Goal: Task Accomplishment & Management: Complete application form

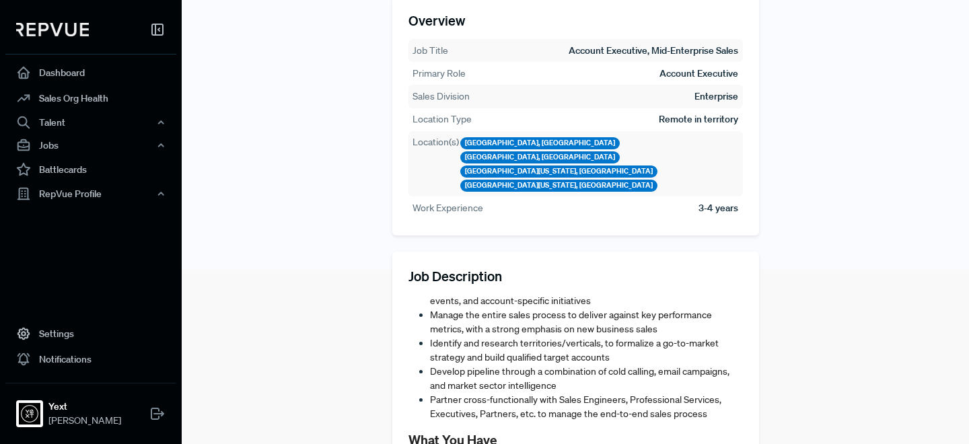
scroll to position [477, 0]
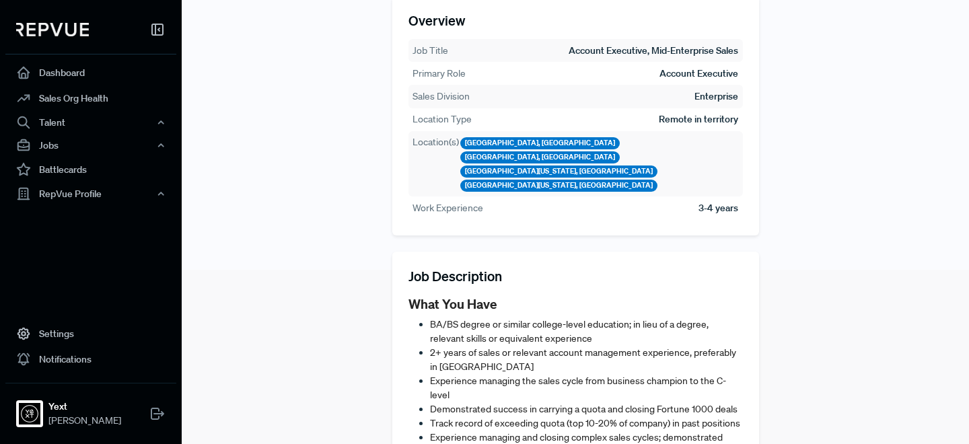
drag, startPoint x: 542, startPoint y: 303, endPoint x: 683, endPoint y: 256, distance: 148.0
click at [545, 318] on span "BA/BS degree or similar college-level education; in lieu of a degree, relevant …" at bounding box center [569, 331] width 278 height 26
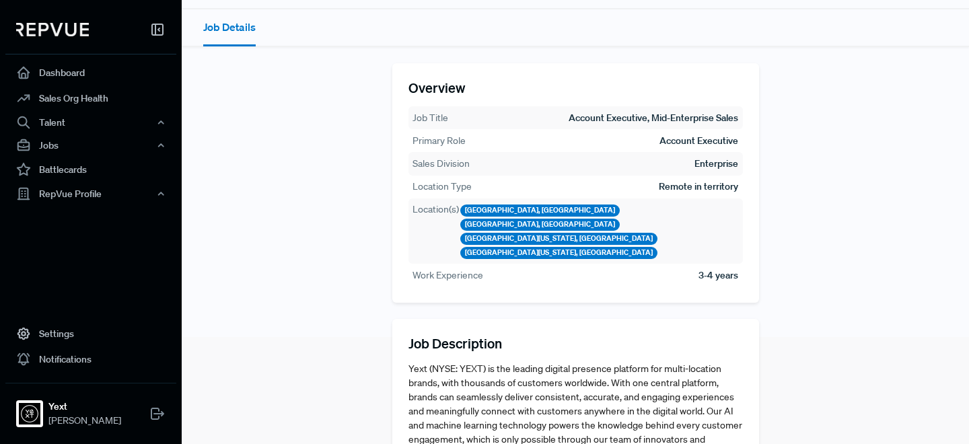
scroll to position [0, 0]
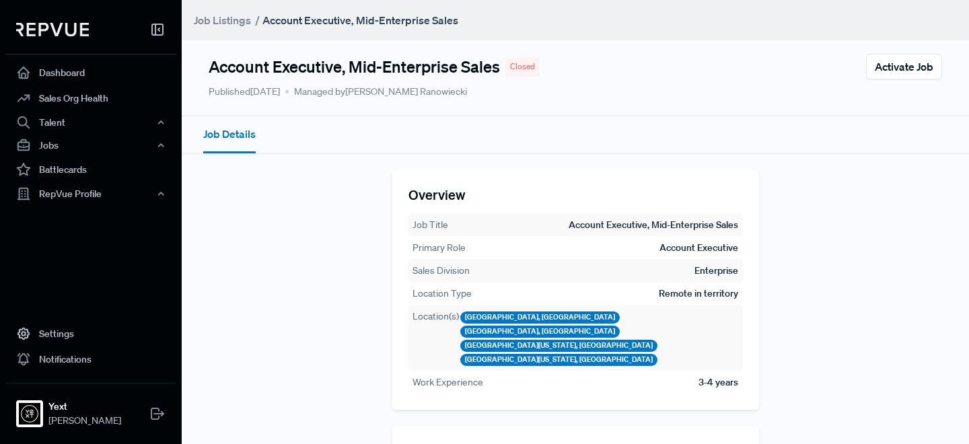
click at [236, 20] on link "Job Listings" at bounding box center [222, 20] width 57 height 16
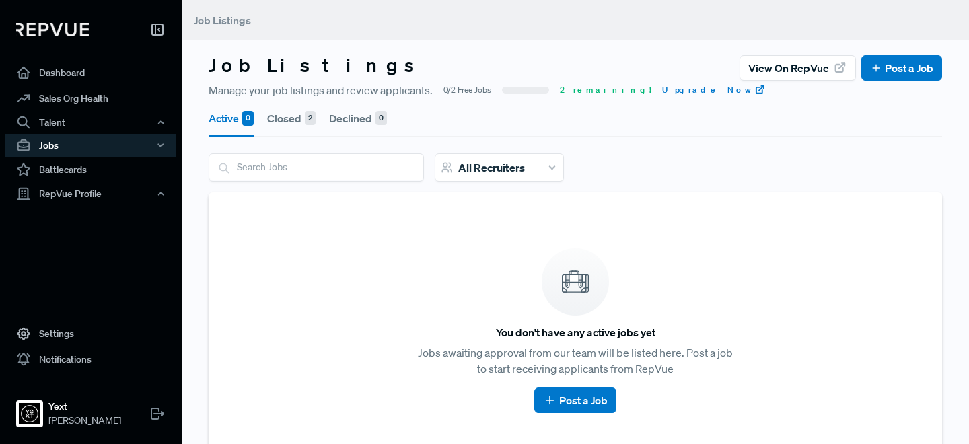
click at [303, 124] on button "Closed 2" at bounding box center [291, 119] width 48 height 38
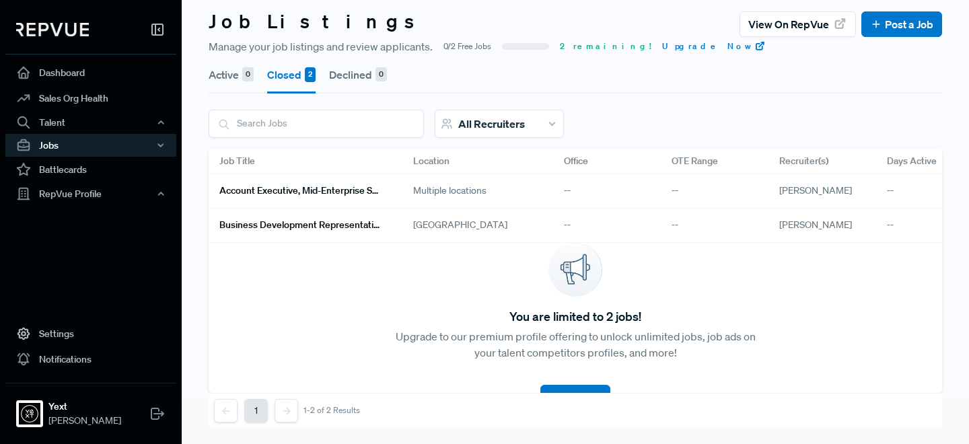
scroll to position [49, 0]
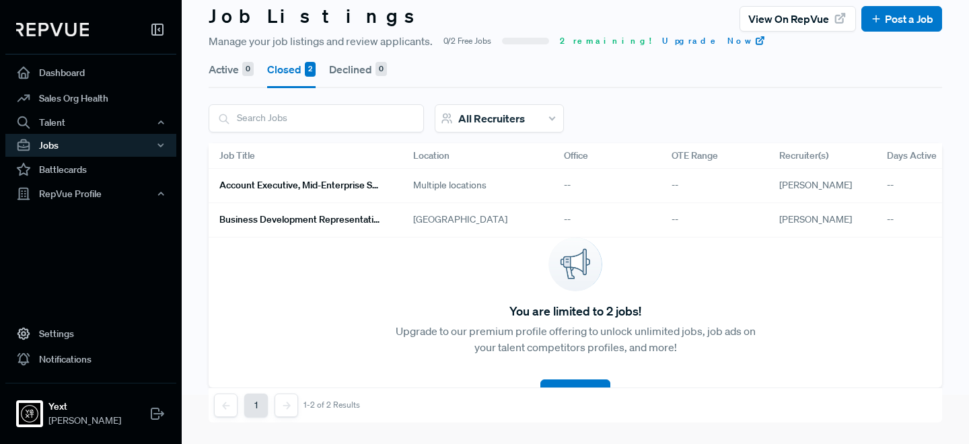
click at [356, 223] on h6 "Business Development Representative (Bilingual - English/German)" at bounding box center [299, 219] width 161 height 11
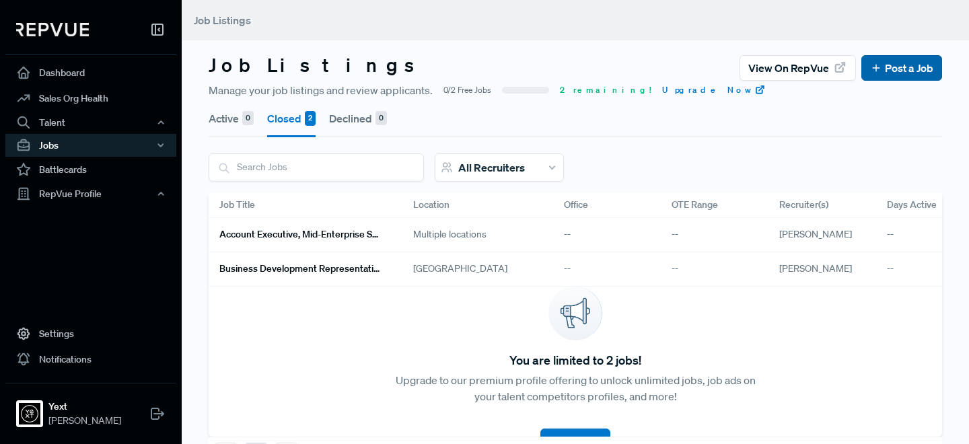
click at [879, 57] on button "Post a Job" at bounding box center [901, 68] width 81 height 26
click at [883, 72] on link "Post a Job" at bounding box center [901, 68] width 63 height 16
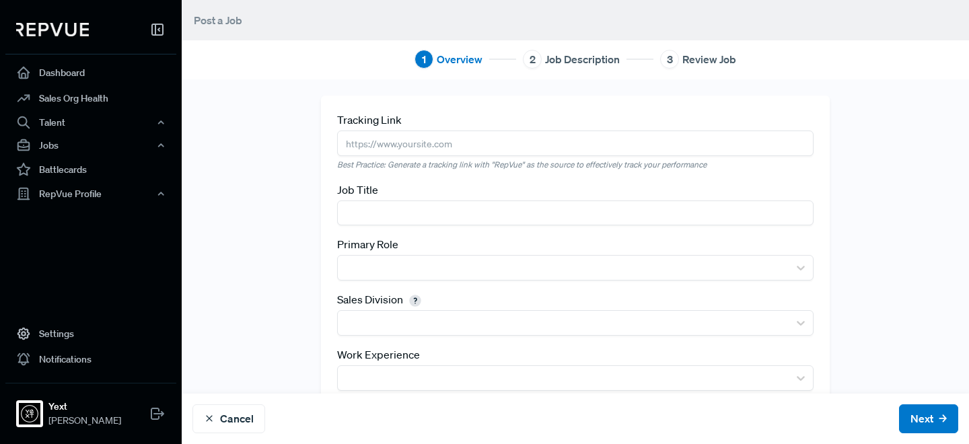
click at [388, 153] on input "text" at bounding box center [575, 142] width 476 height 25
paste input "[URL][DOMAIN_NAME]"
type input "[URL][DOMAIN_NAME]"
click at [658, 219] on input "text" at bounding box center [575, 212] width 476 height 25
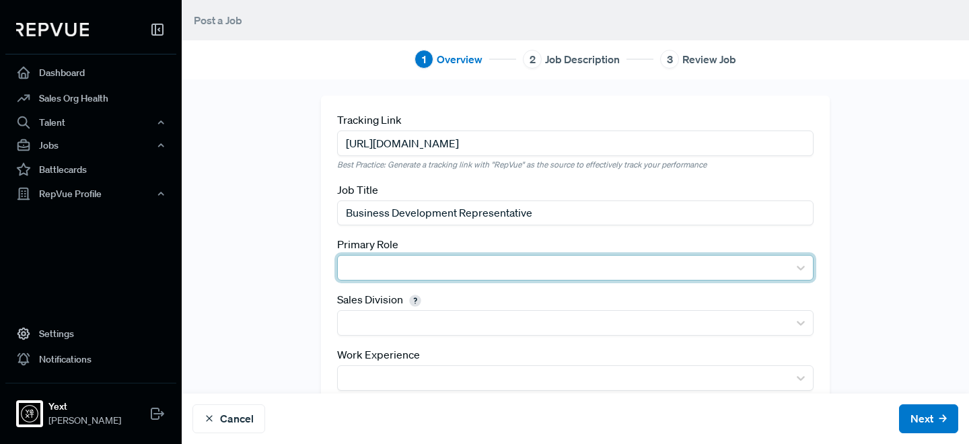
type input "Business Development Representative"
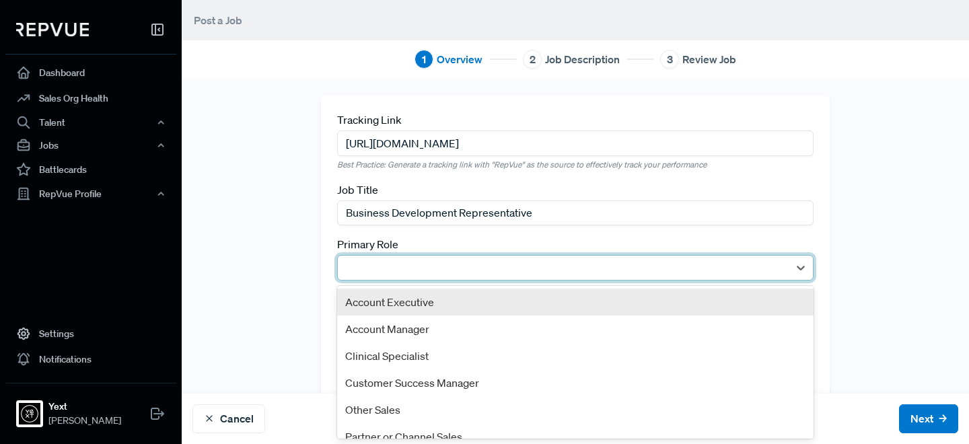
click at [540, 277] on div at bounding box center [563, 268] width 451 height 24
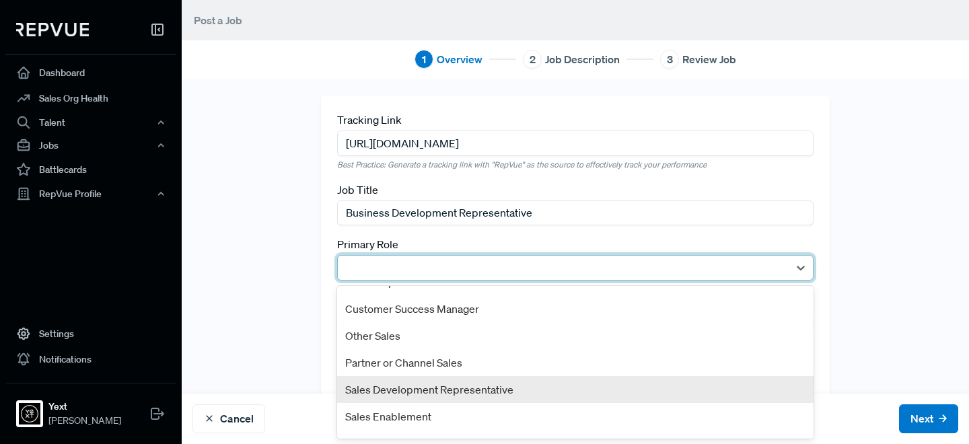
scroll to position [122, 0]
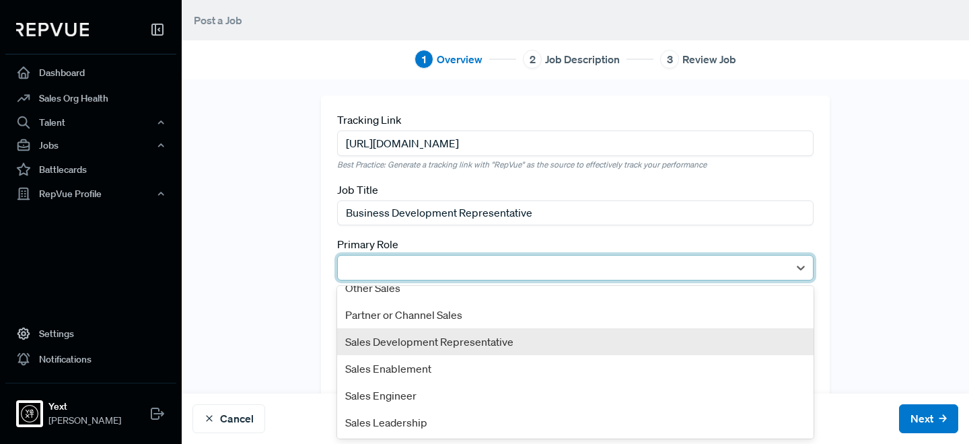
click at [527, 338] on div "Sales Development Representative" at bounding box center [575, 341] width 476 height 27
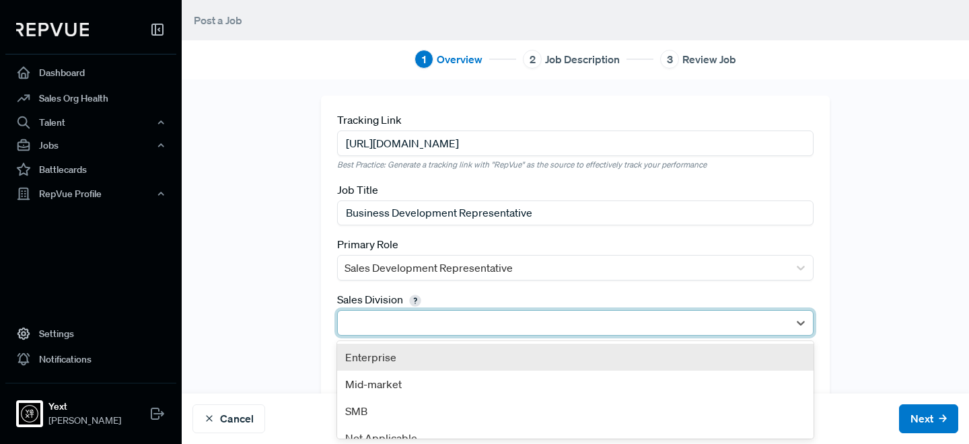
click at [354, 319] on div at bounding box center [562, 322] width 437 height 19
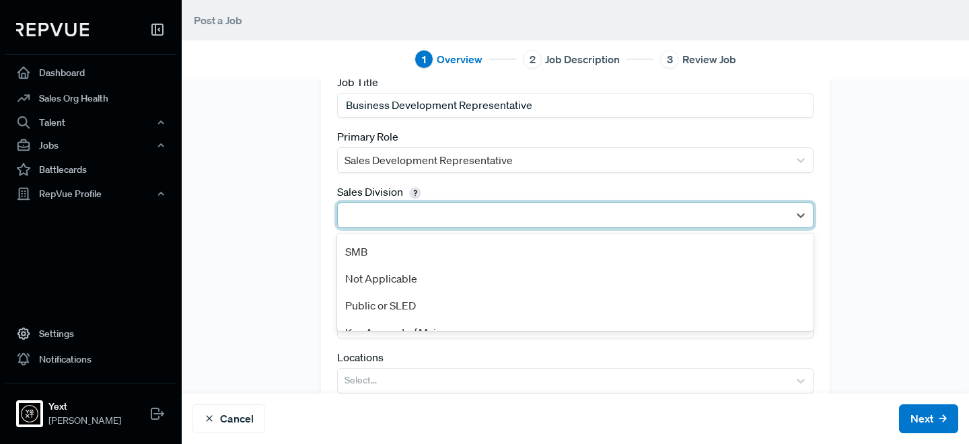
scroll to position [67, 0]
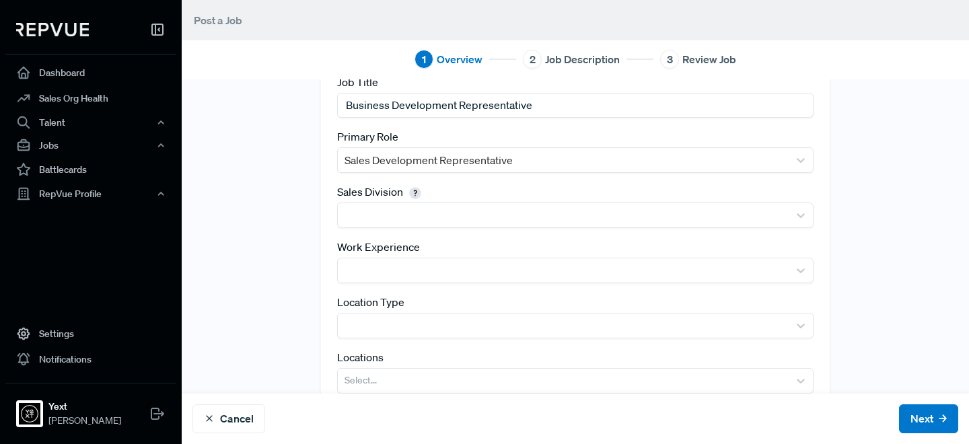
click at [327, 193] on div "Tracking Link [URL][DOMAIN_NAME] Best Practice: Generate a tracking link with "…" at bounding box center [575, 204] width 508 height 432
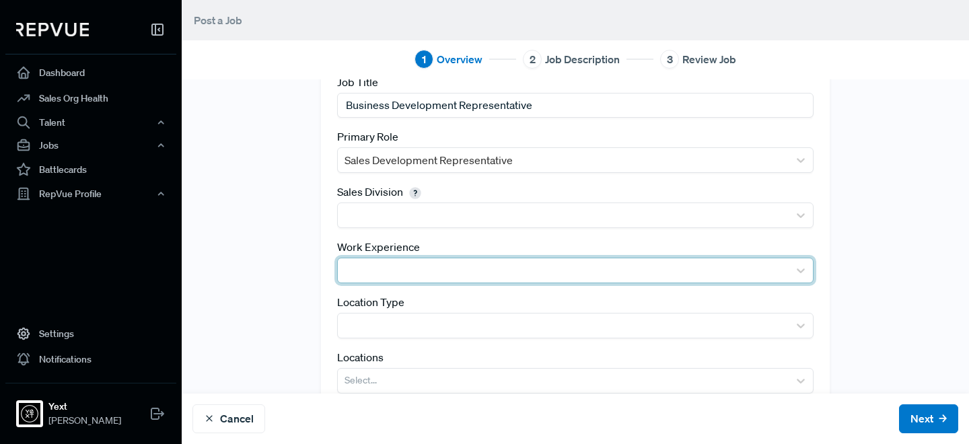
click at [373, 270] on div at bounding box center [562, 270] width 437 height 19
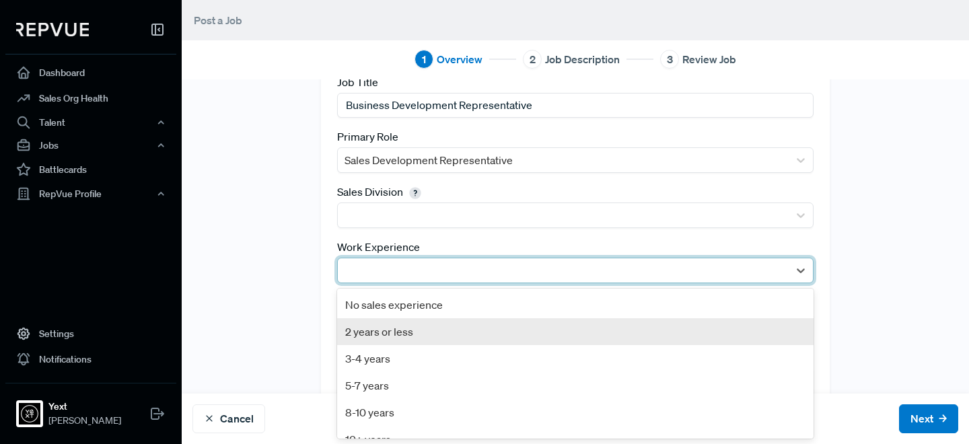
click at [382, 327] on div "2 years or less" at bounding box center [575, 331] width 476 height 27
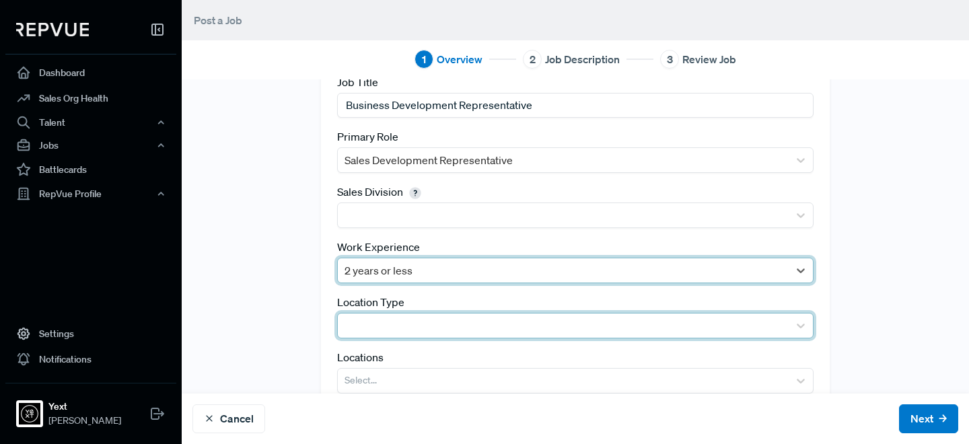
click at [367, 324] on div at bounding box center [562, 325] width 437 height 19
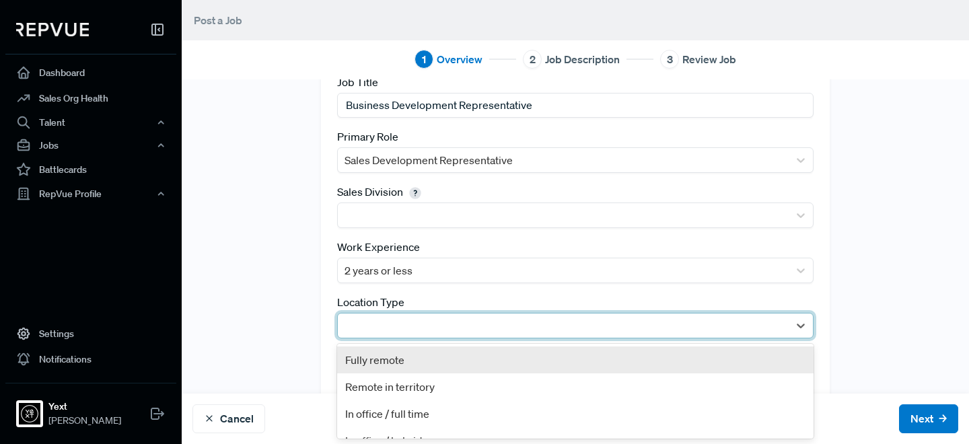
click at [392, 319] on div at bounding box center [562, 325] width 437 height 19
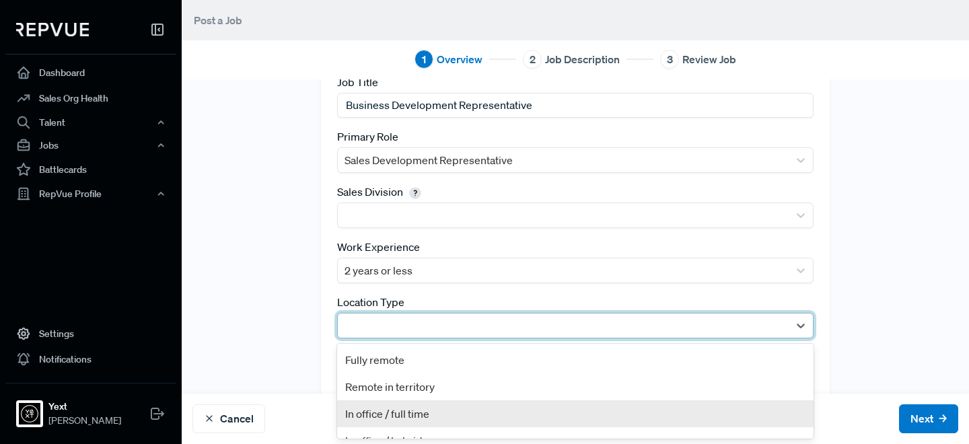
scroll to position [18, 0]
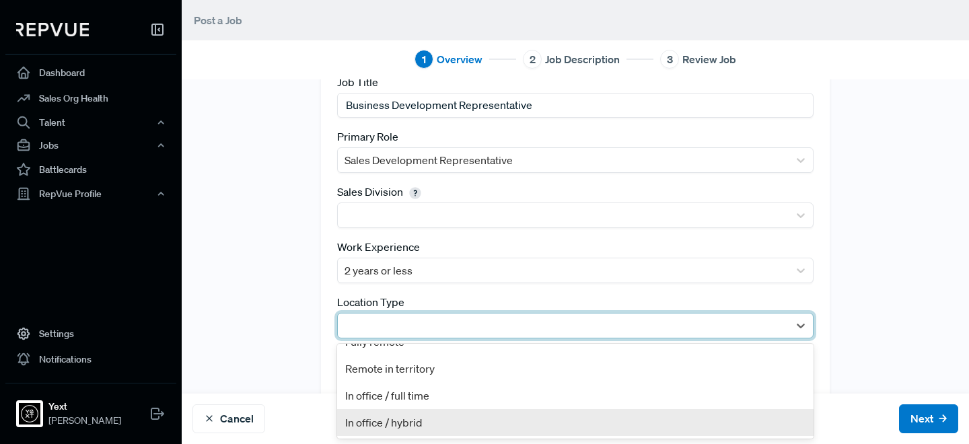
click at [411, 422] on div "In office / hybrid" at bounding box center [575, 422] width 476 height 27
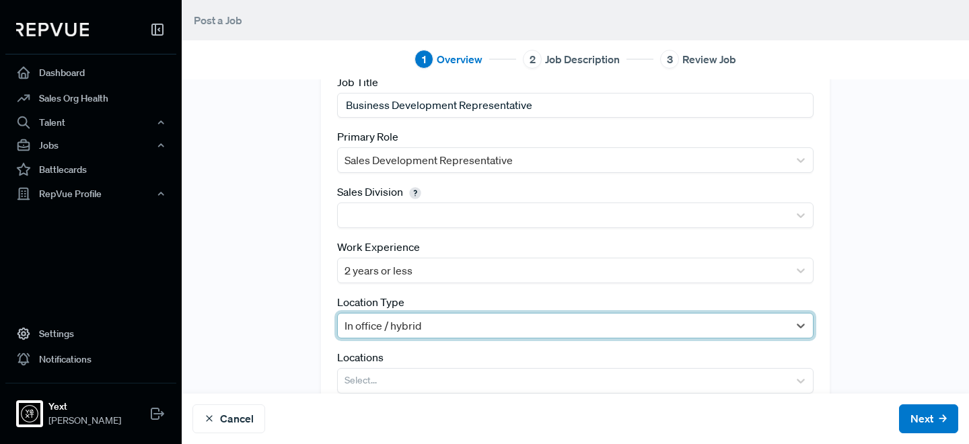
click at [316, 324] on div "Tracking Link [URL][DOMAIN_NAME] Best Practice: Generate a tracking link with "…" at bounding box center [575, 204] width 525 height 432
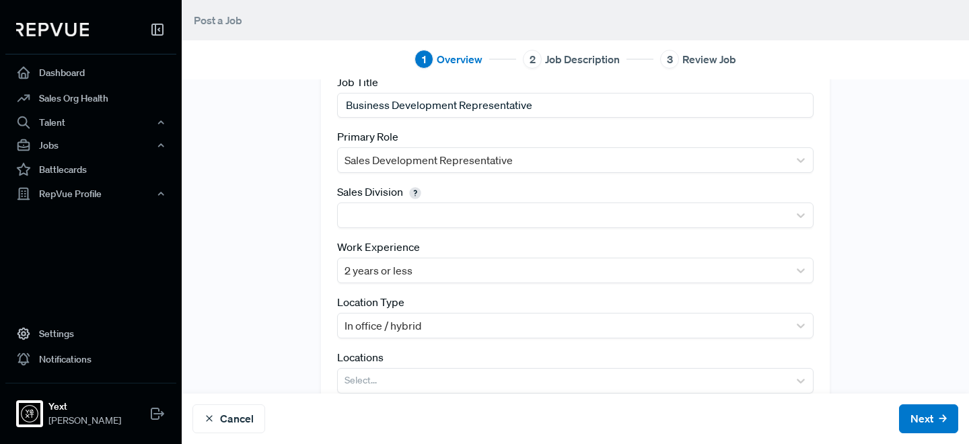
scroll to position [151, 0]
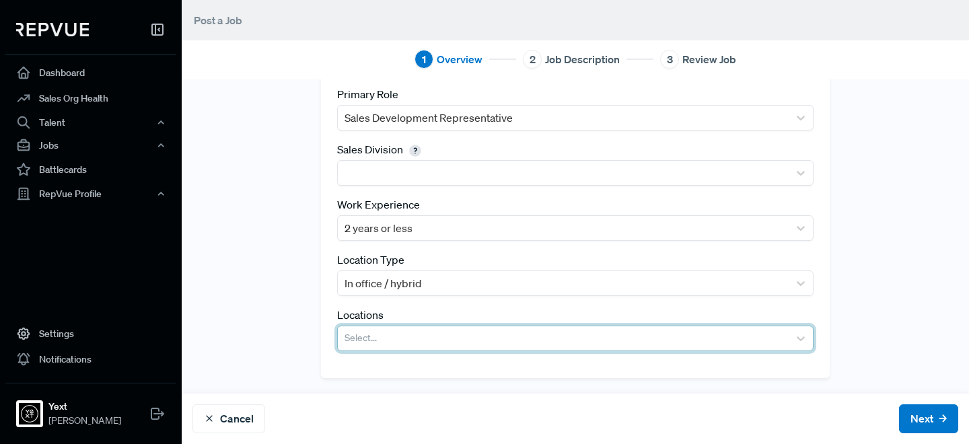
click at [396, 341] on div at bounding box center [562, 338] width 437 height 19
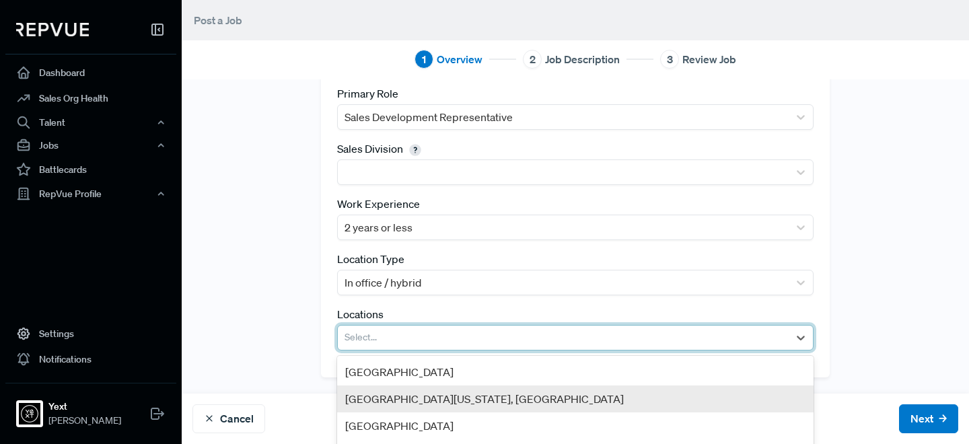
click at [410, 393] on div "[GEOGRAPHIC_DATA][US_STATE], [GEOGRAPHIC_DATA]" at bounding box center [575, 398] width 476 height 27
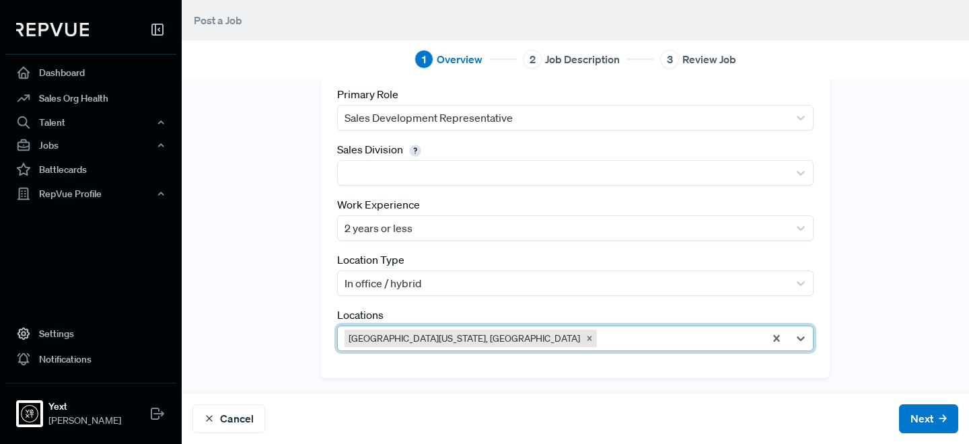
click at [311, 266] on div "Tracking Link [URL][DOMAIN_NAME] Best Practice: Generate a tracking link with "…" at bounding box center [575, 162] width 787 height 432
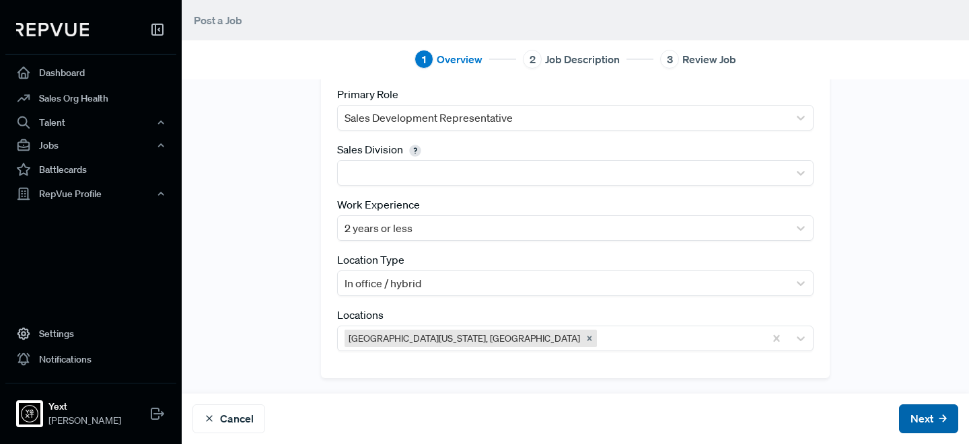
click at [928, 426] on button "Next" at bounding box center [928, 418] width 59 height 29
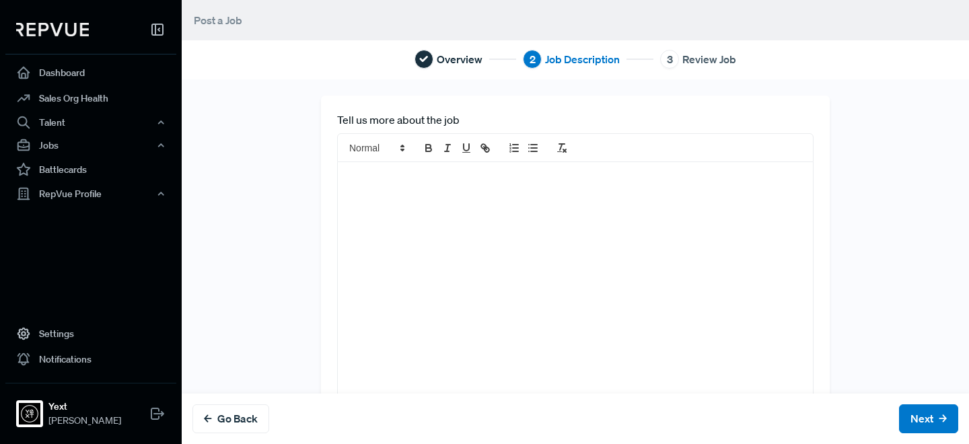
click at [459, 234] on div at bounding box center [575, 302] width 475 height 280
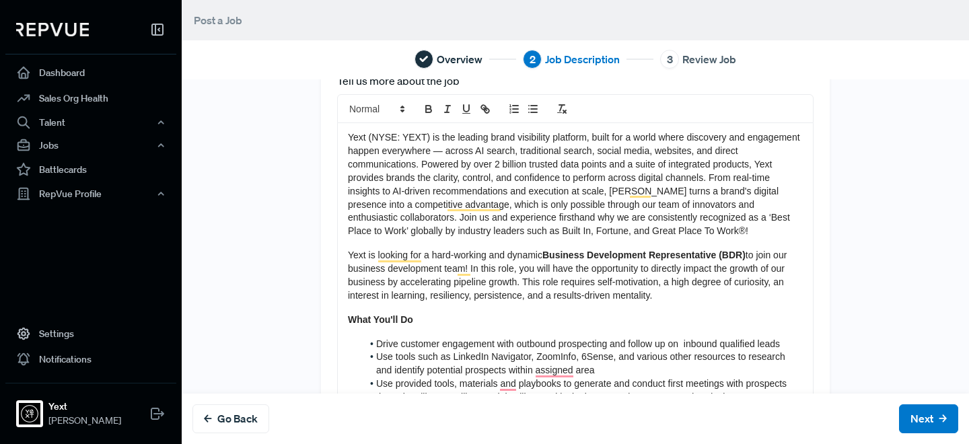
scroll to position [43, 0]
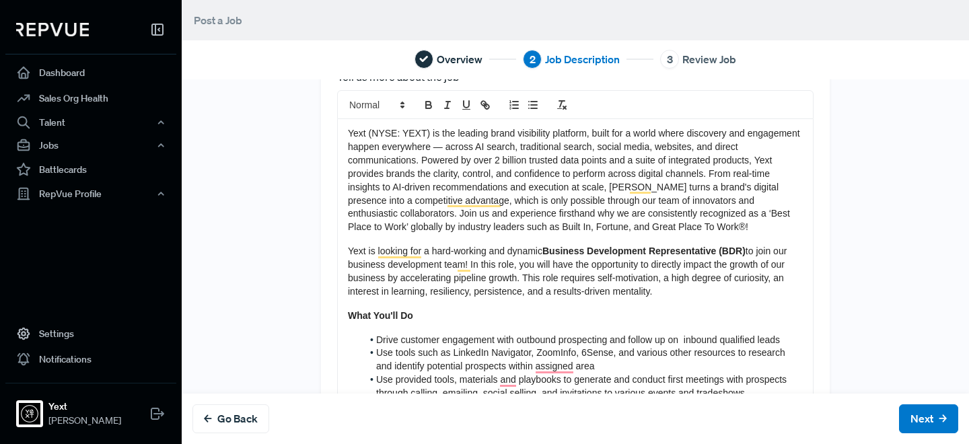
click at [394, 302] on div "Yext (NYSE: YEXT) is the leading brand visibility platform, built for a world w…" at bounding box center [575, 429] width 475 height 621
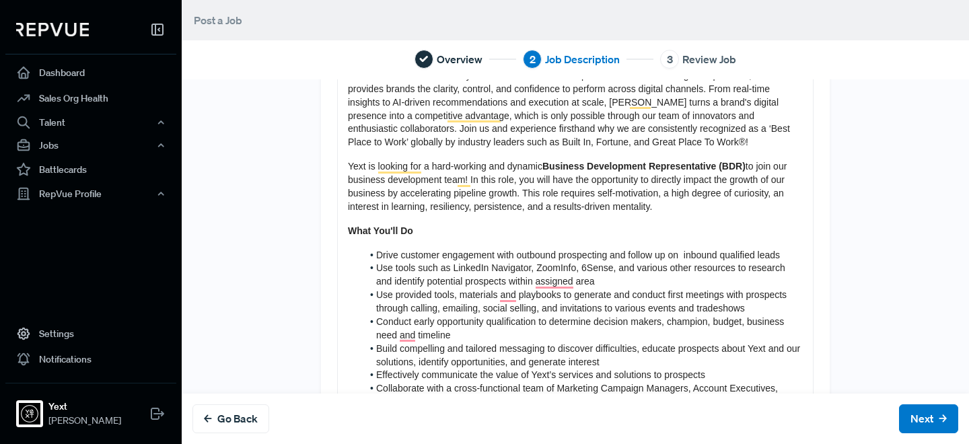
scroll to position [140, 0]
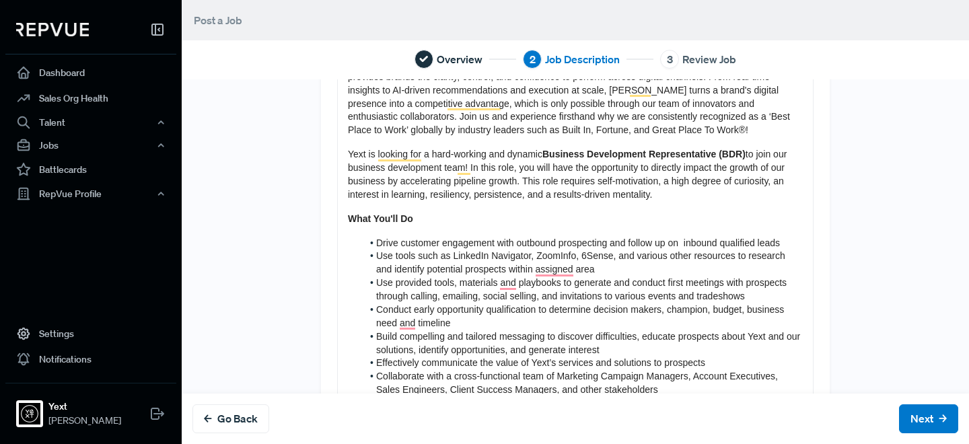
click at [377, 245] on span "Drive customer engagement with outbound prospecting and follow up on inbound qu…" at bounding box center [578, 242] width 404 height 11
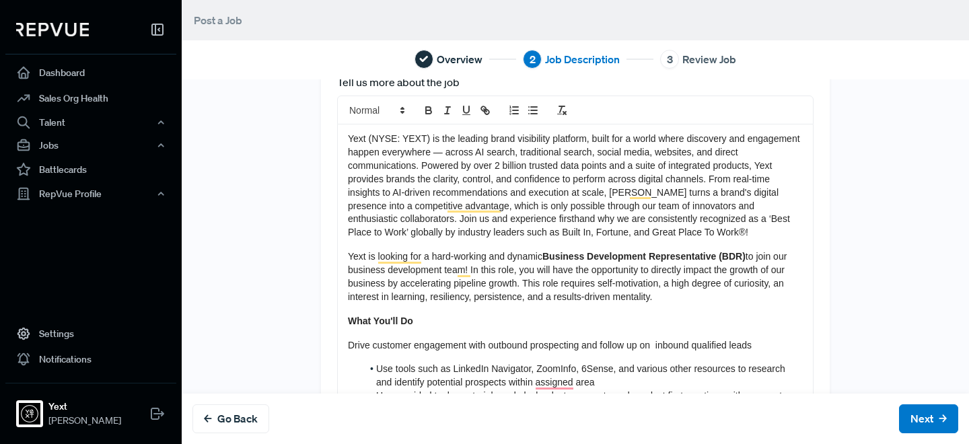
scroll to position [25, 0]
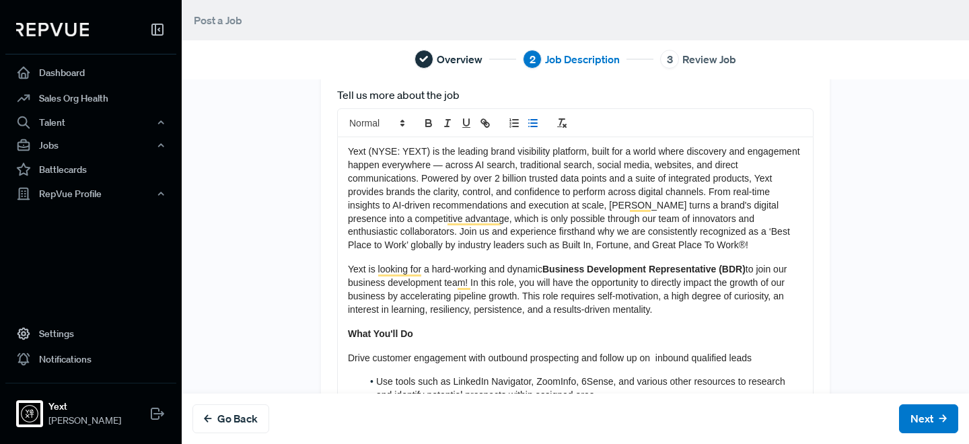
click at [532, 120] on line "list: bullet" at bounding box center [534, 120] width 6 height 0
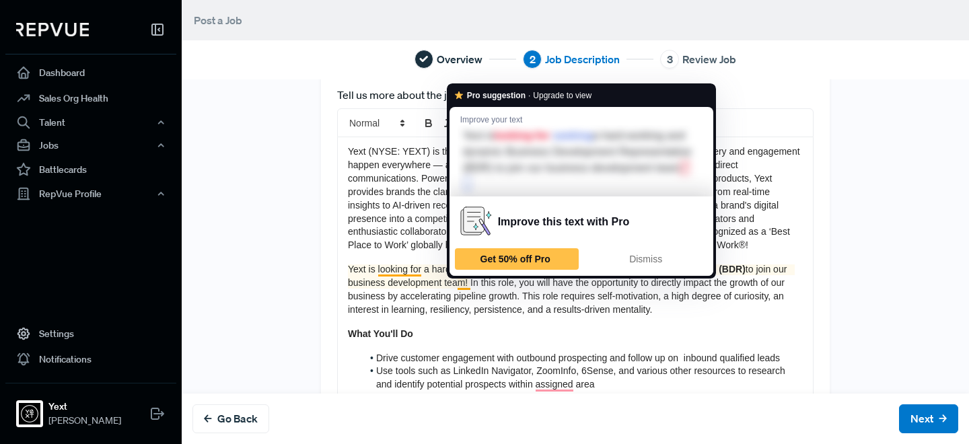
click at [398, 319] on div "Yext (NYSE: YEXT) is the leading brand visibility platform, built for a world w…" at bounding box center [575, 447] width 475 height 621
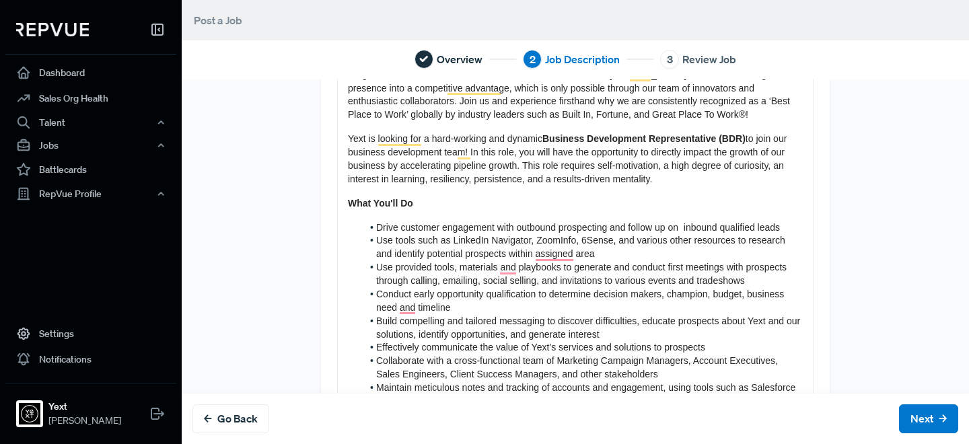
scroll to position [0, 0]
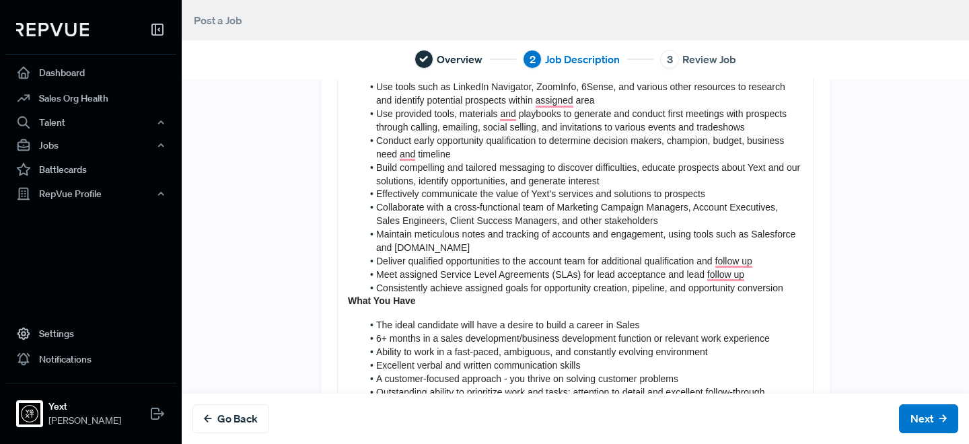
click at [350, 299] on strong "What You Have" at bounding box center [382, 300] width 68 height 11
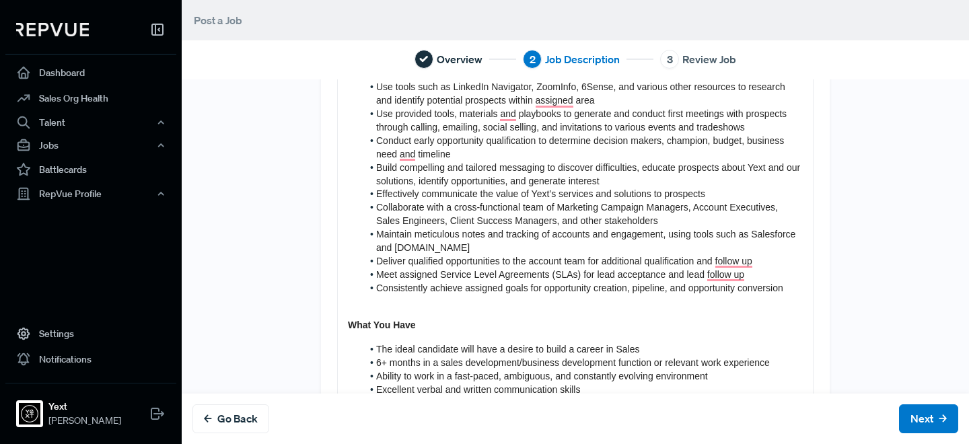
click at [389, 340] on div "Yext (NYSE: YEXT) is the leading brand visibility platform, built for a world w…" at bounding box center [575, 175] width 475 height 645
click at [379, 335] on div "Yext (NYSE: YEXT) is the leading brand visibility platform, built for a world w…" at bounding box center [575, 175] width 475 height 645
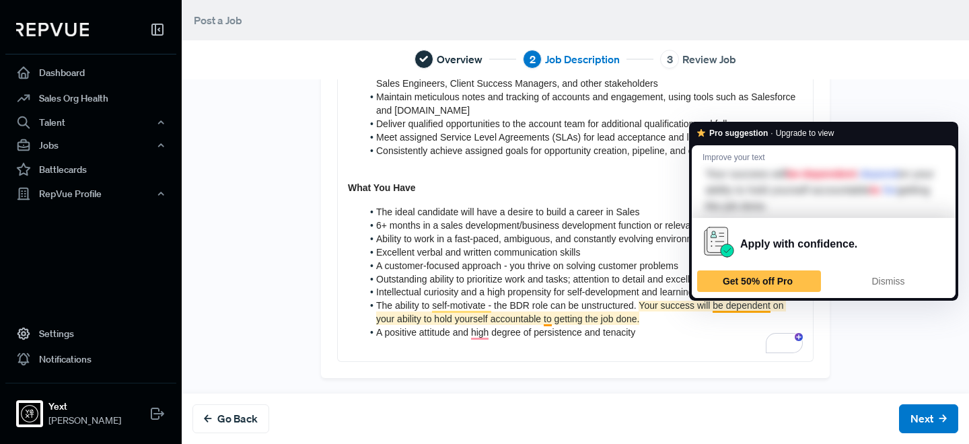
click at [730, 309] on span "The ability to self-motivate - the BDR role can be unstructured. Your success w…" at bounding box center [581, 312] width 410 height 24
click at [726, 309] on span "The ability to self-motivate - the BDR role can be unstructured. Your success w…" at bounding box center [581, 312] width 410 height 24
click at [715, 344] on p "To enrich screen reader interactions, please activate Accessibility in Grammarl…" at bounding box center [575, 346] width 455 height 13
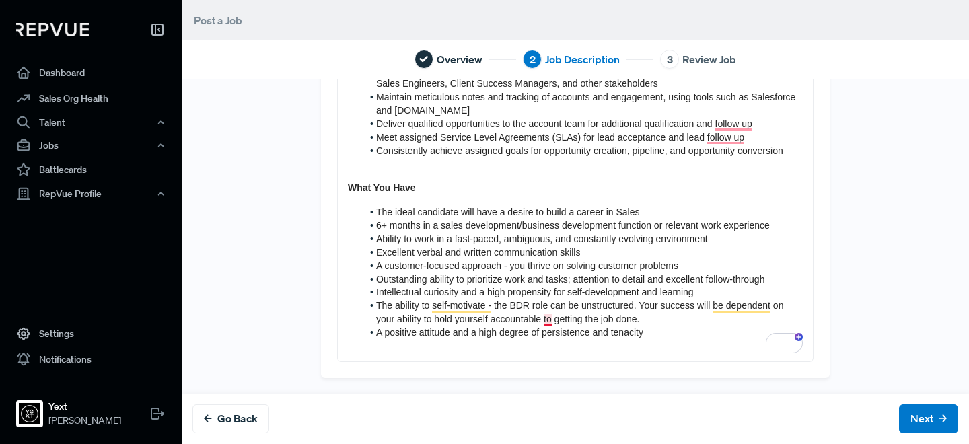
click at [548, 318] on span "The ability to self-motivate - the BDR role can be unstructured. Your success w…" at bounding box center [581, 312] width 410 height 24
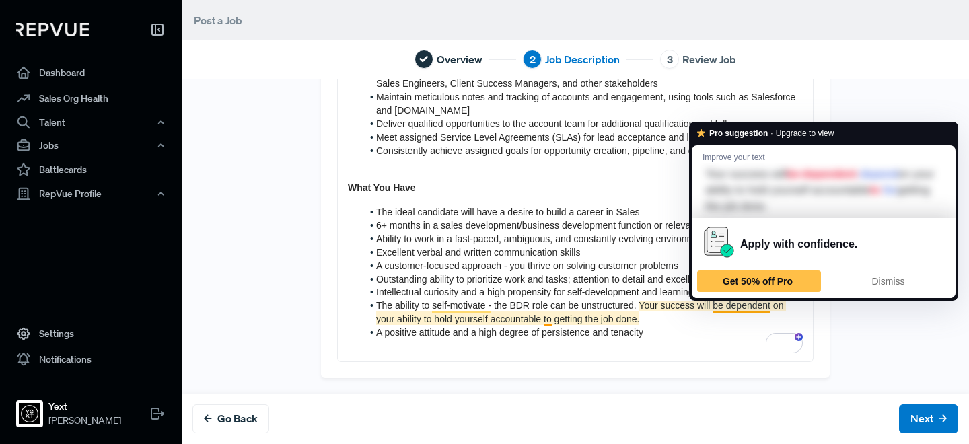
click at [708, 307] on span "The ability to self-motivate - the BDR role can be unstructured. Your success w…" at bounding box center [581, 312] width 410 height 24
drag, startPoint x: 711, startPoint y: 306, endPoint x: 728, endPoint y: 307, distance: 16.8
click at [728, 307] on span "The ability to self-motivate - the BDR role can be unstructured. Your success w…" at bounding box center [581, 312] width 410 height 24
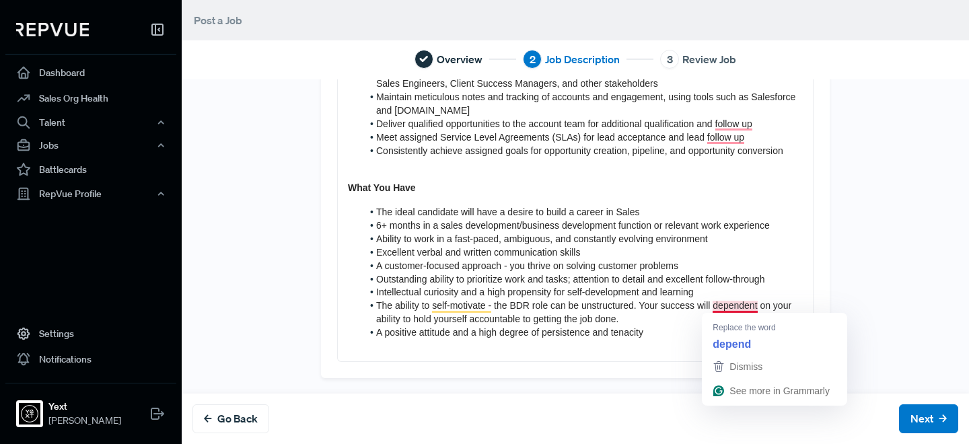
click at [748, 301] on span "The ability to self-motivate - the BDR role can be unstructured. Your success w…" at bounding box center [585, 312] width 418 height 24
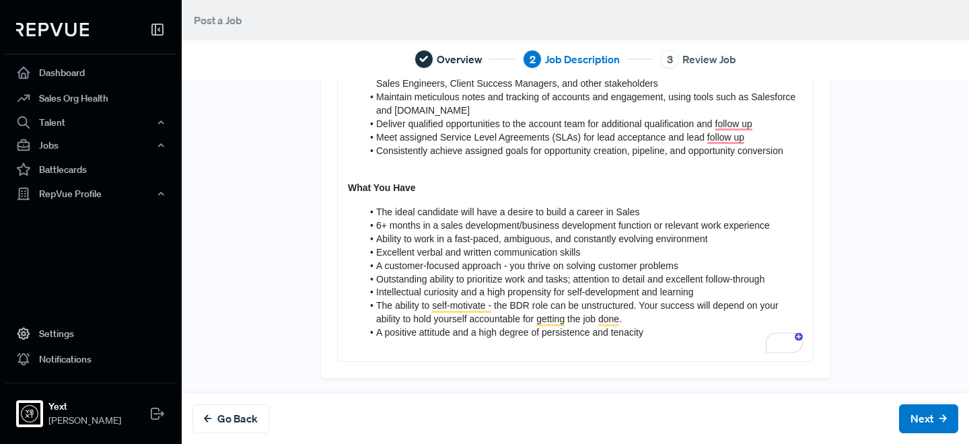
click at [745, 306] on span "The ability to self-motivate - the BDR role can be unstructured. Your success w…" at bounding box center [578, 312] width 405 height 24
click at [729, 140] on span "Meet assigned Service Level Agreements (SLAs) for lead acceptance and lead foll…" at bounding box center [560, 137] width 368 height 11
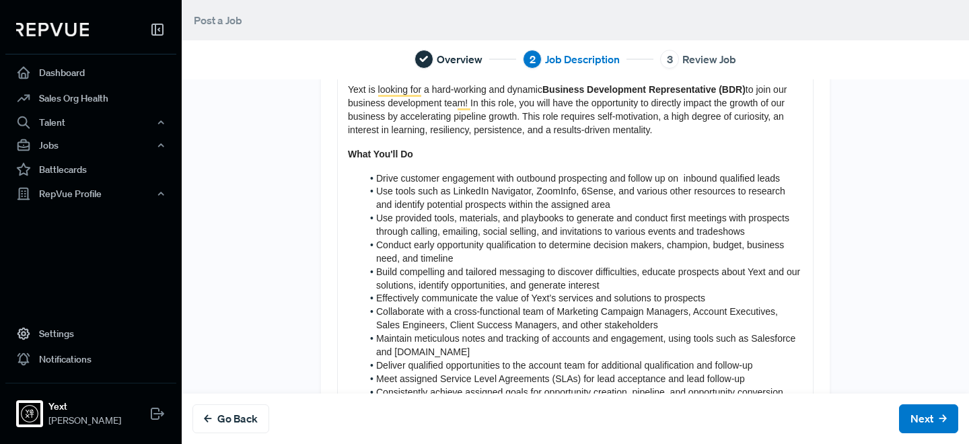
click at [506, 252] on li "Conduct early opportunity qualification to determine decision makers, champion,…" at bounding box center [582, 252] width 441 height 27
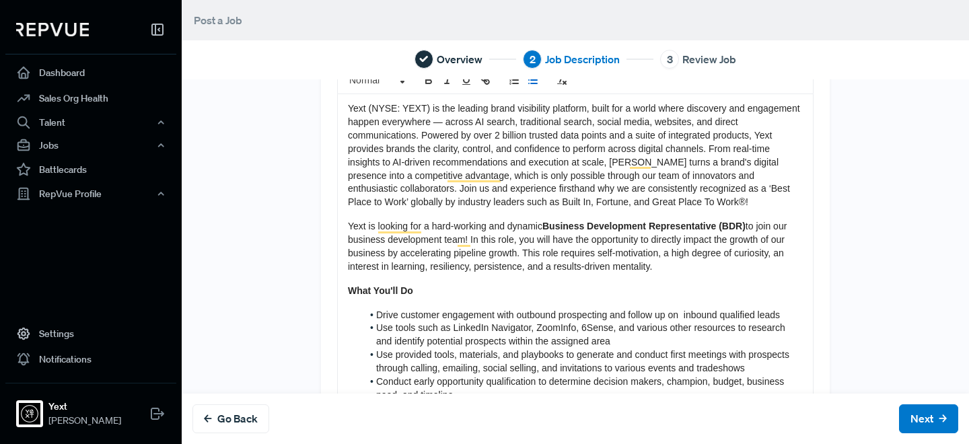
click at [515, 201] on span "Yext (NYSE: YEXT) is the leading brand visibility platform, built for a world w…" at bounding box center [575, 155] width 454 height 104
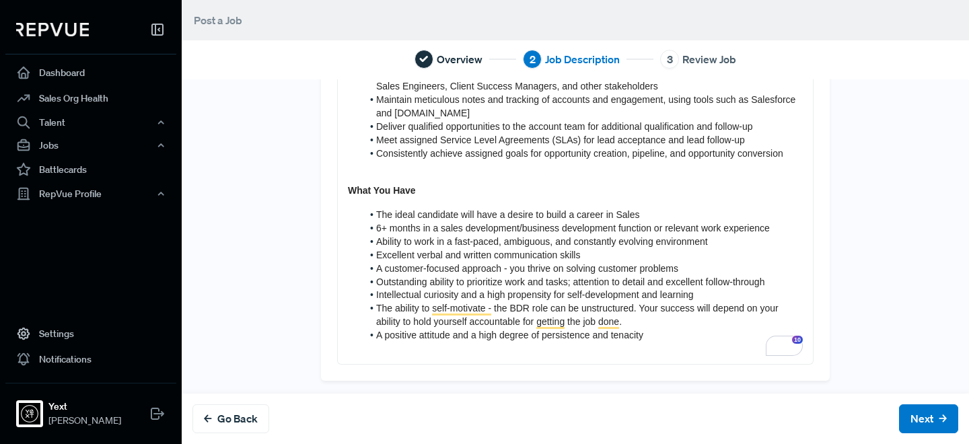
scroll to position [447, 0]
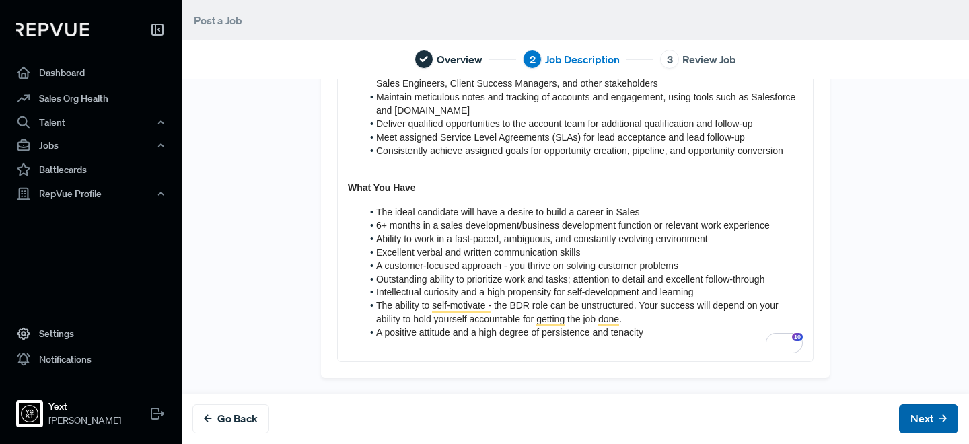
click at [928, 423] on button "Next" at bounding box center [928, 418] width 59 height 29
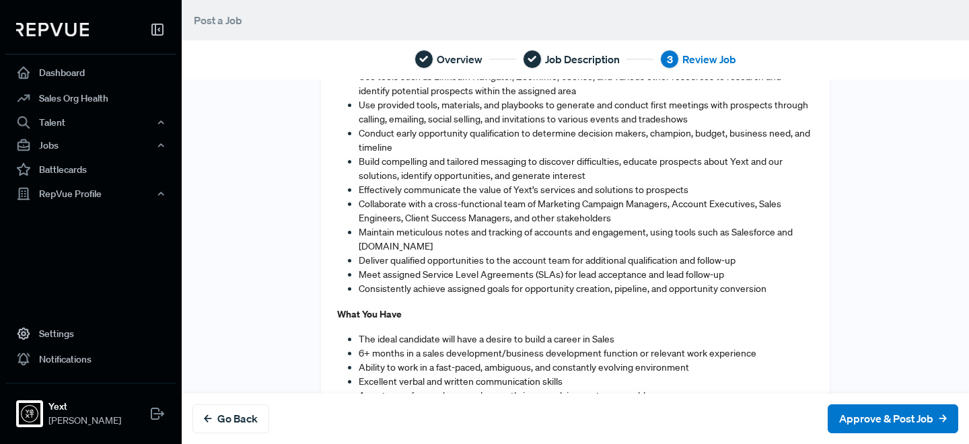
scroll to position [589, 0]
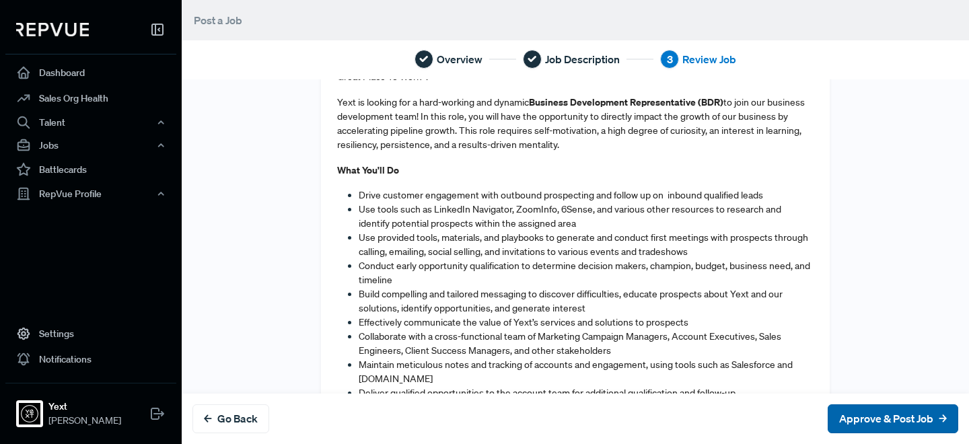
click at [918, 416] on button "Approve & Post Job" at bounding box center [892, 418] width 130 height 29
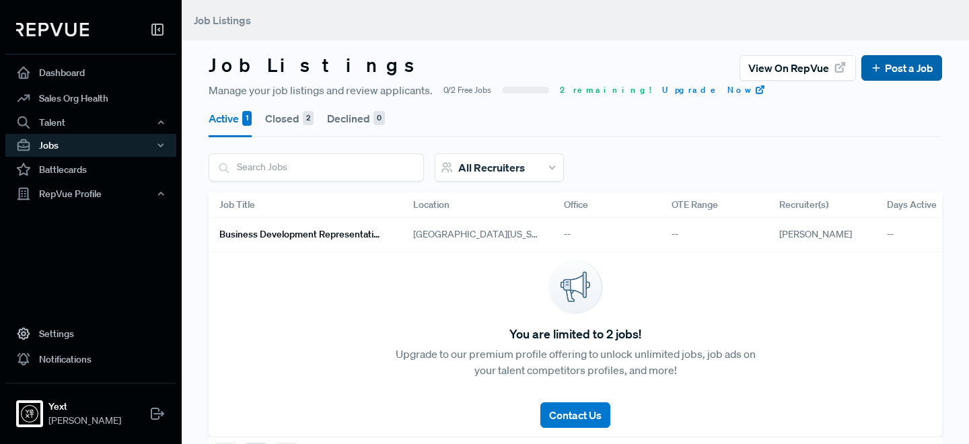
click at [876, 65] on use at bounding box center [875, 68] width 7 height 7
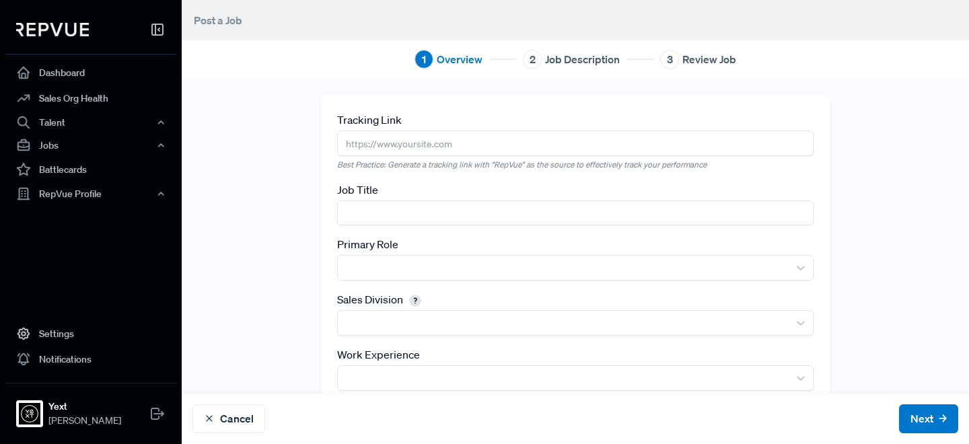
click at [389, 136] on input "text" at bounding box center [575, 142] width 476 height 25
paste input "[URL][DOMAIN_NAME]"
type input "[URL][DOMAIN_NAME]"
click at [398, 206] on input "text" at bounding box center [575, 212] width 476 height 25
paste input "Account Executive, Mid-Market Sales"
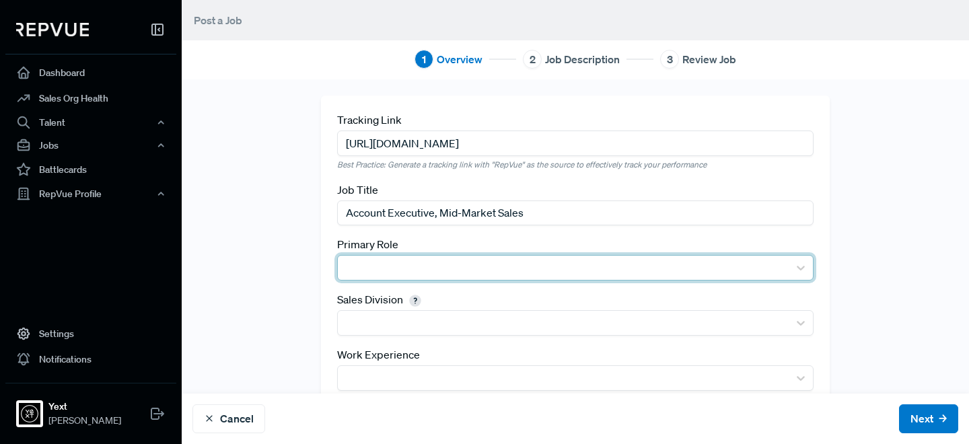
type input "Account Executive, Mid-Market Sales"
click at [403, 260] on div at bounding box center [562, 267] width 437 height 19
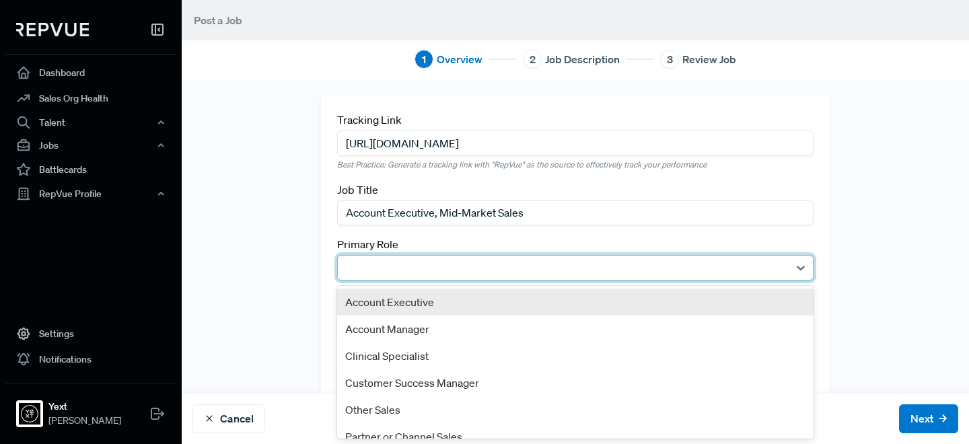
click at [404, 301] on div "Account Executive" at bounding box center [575, 302] width 476 height 27
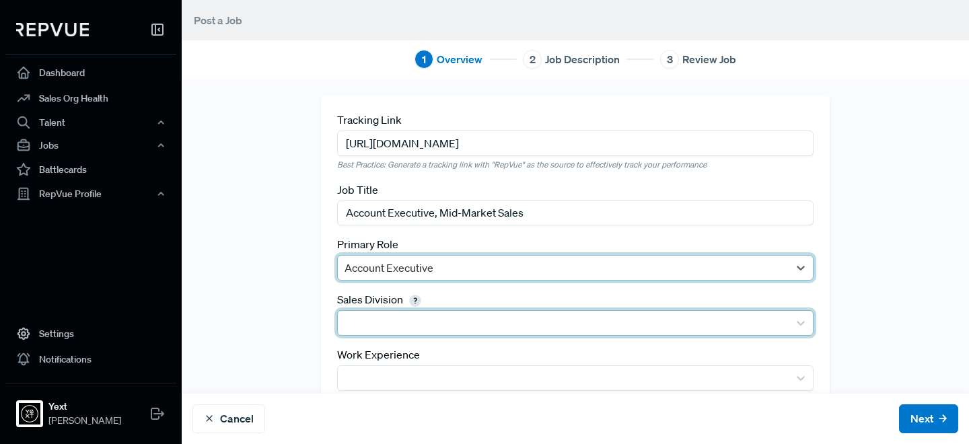
click at [411, 317] on div at bounding box center [562, 322] width 437 height 19
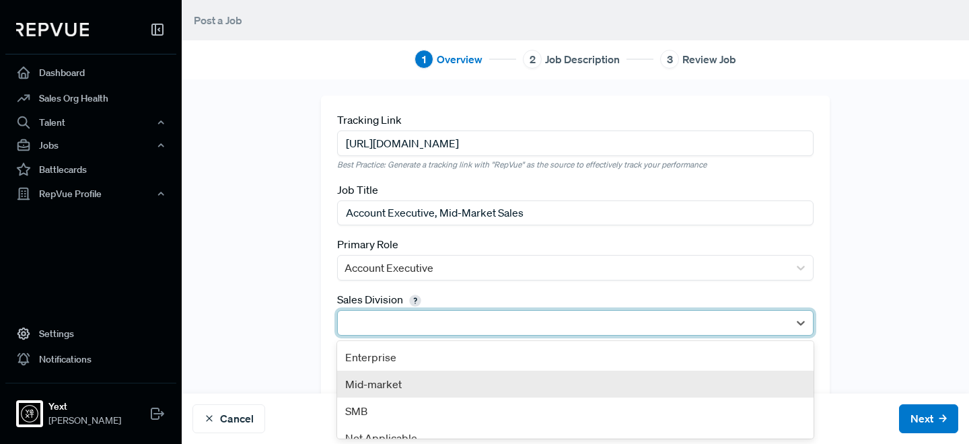
click at [416, 385] on div "Mid-market" at bounding box center [575, 384] width 476 height 27
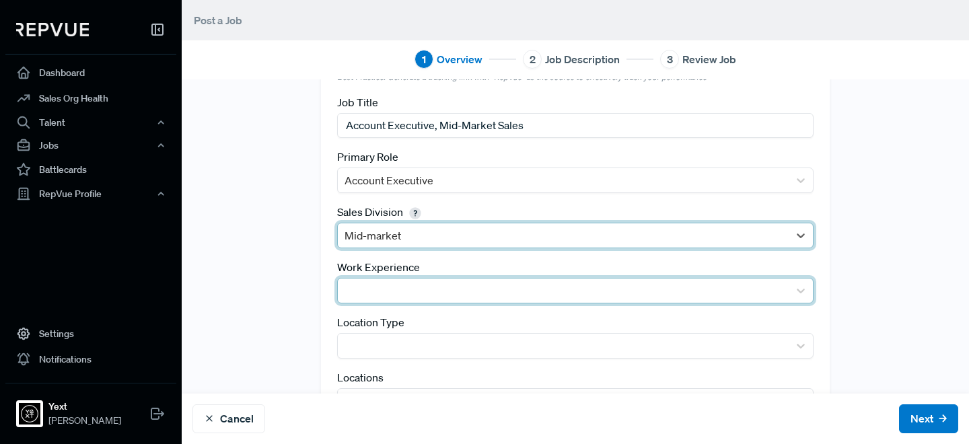
scroll to position [98, 0]
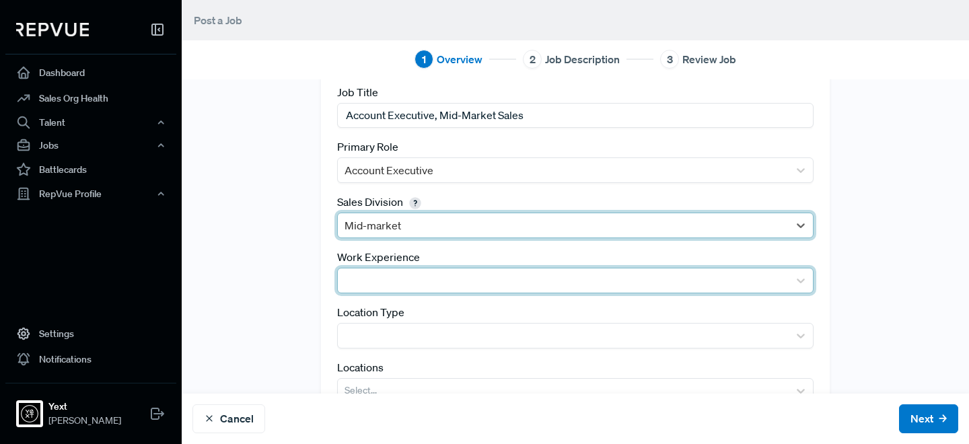
click at [395, 289] on div at bounding box center [562, 280] width 437 height 19
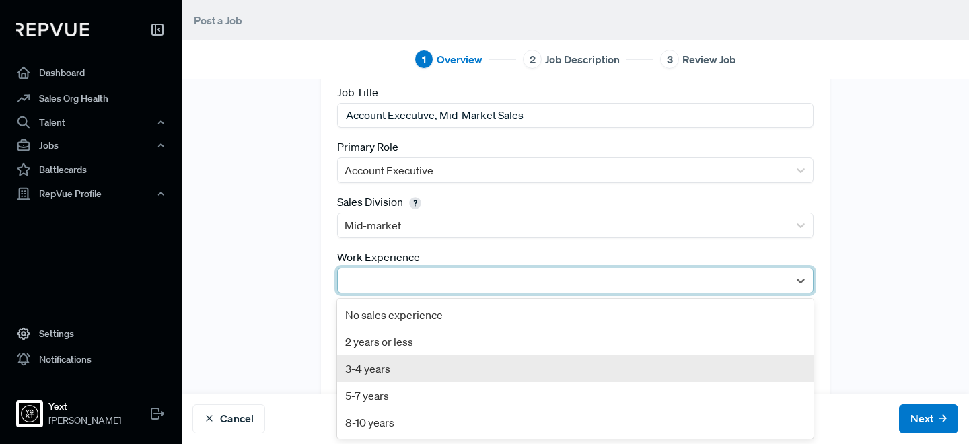
click at [408, 359] on div "3-4 years" at bounding box center [575, 368] width 476 height 27
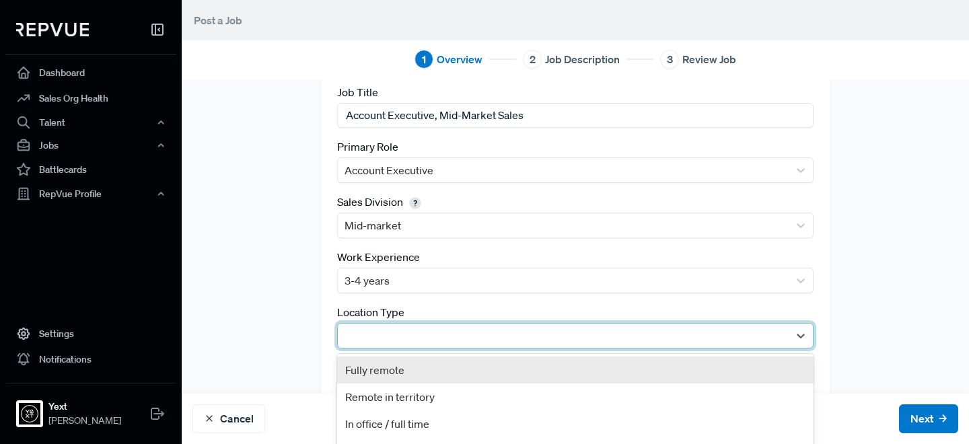
click at [400, 336] on div at bounding box center [562, 335] width 437 height 19
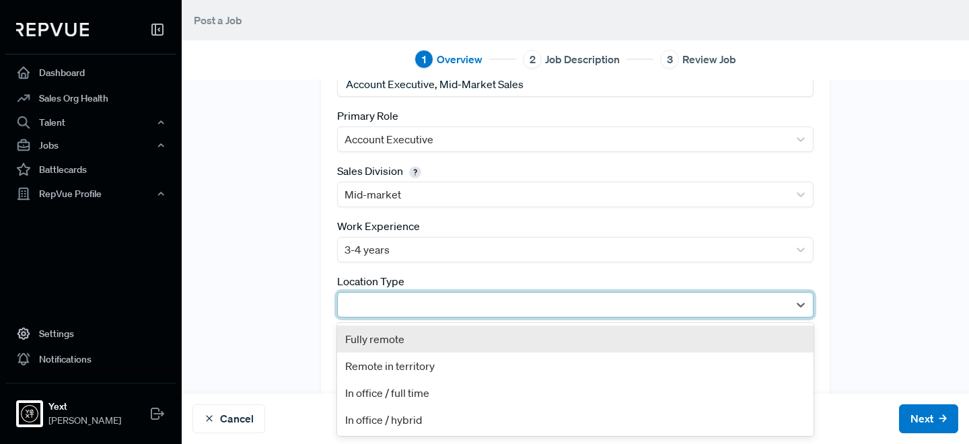
scroll to position [143, 0]
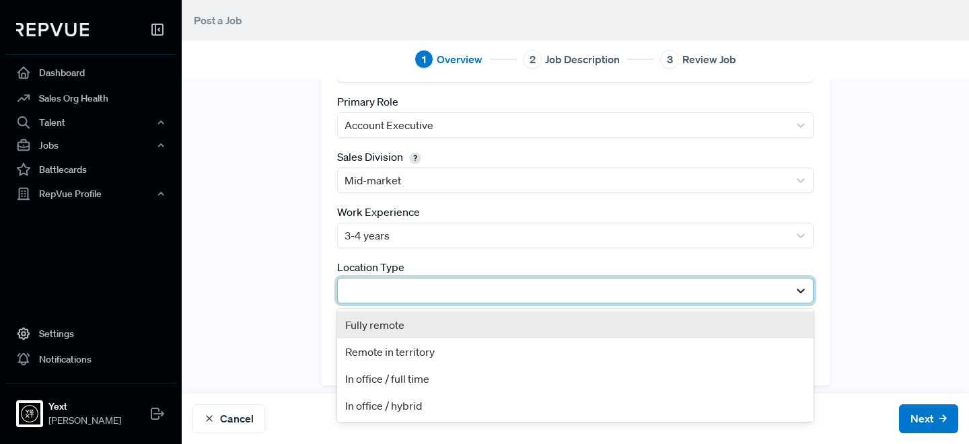
click at [806, 301] on div at bounding box center [800, 290] width 24 height 24
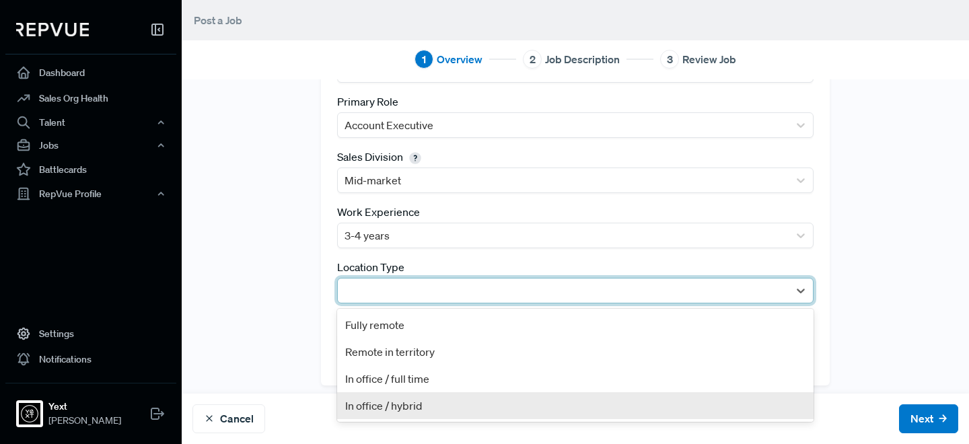
click at [780, 400] on div "In office / hybrid" at bounding box center [575, 405] width 476 height 27
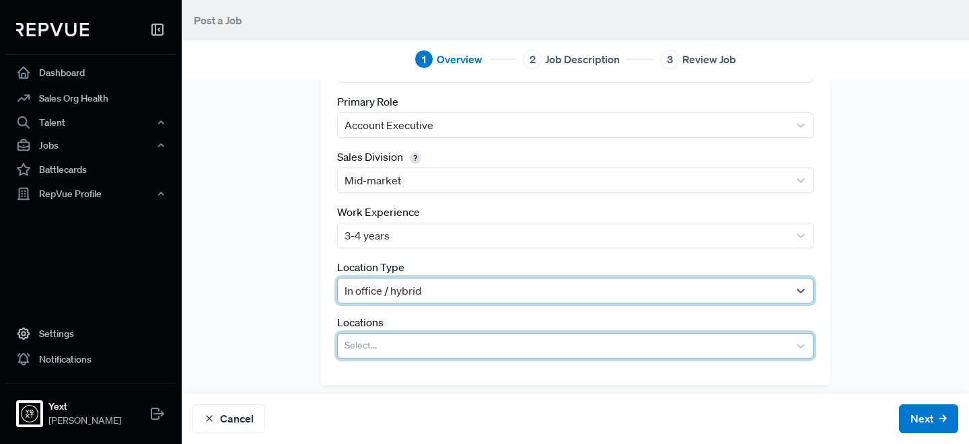
click at [732, 347] on div at bounding box center [562, 345] width 437 height 19
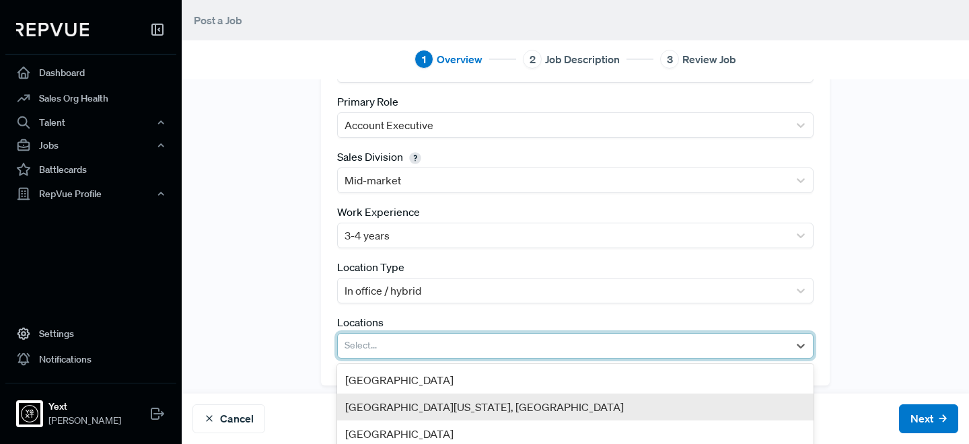
click at [721, 398] on div "[GEOGRAPHIC_DATA][US_STATE], [GEOGRAPHIC_DATA]" at bounding box center [575, 406] width 476 height 27
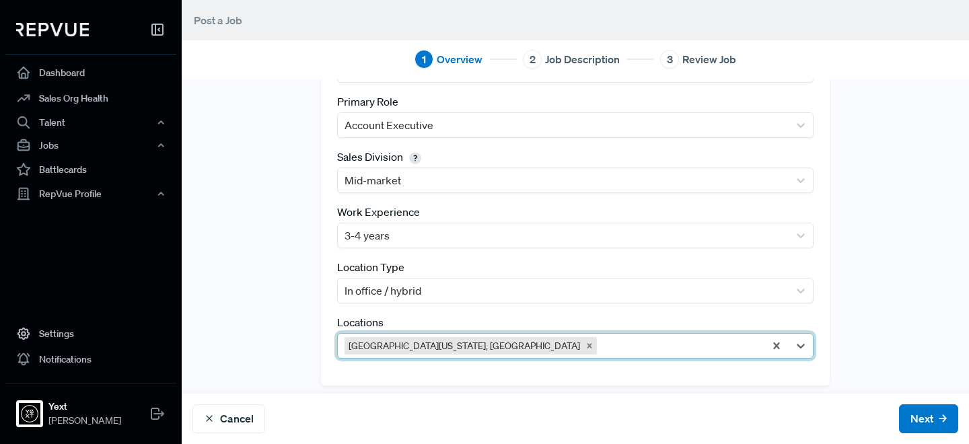
click at [270, 163] on div "Tracking Link [URL][DOMAIN_NAME] Best Practice: Generate a tracking link with "…" at bounding box center [575, 169] width 787 height 432
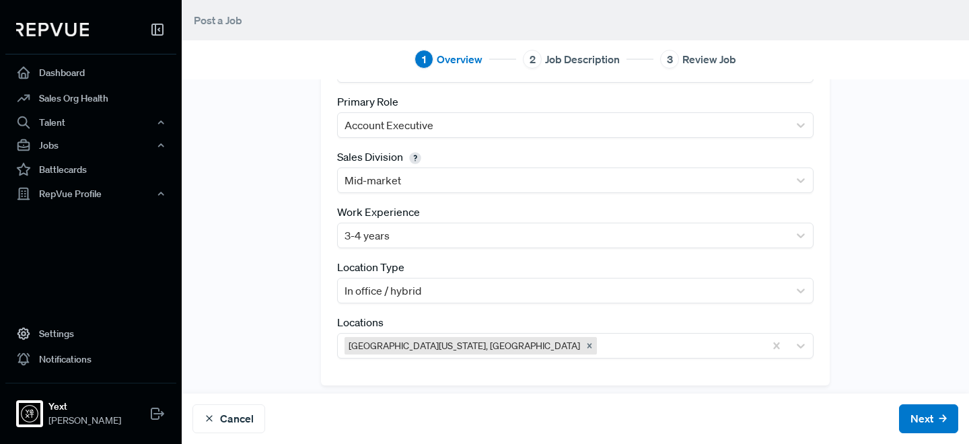
scroll to position [151, 0]
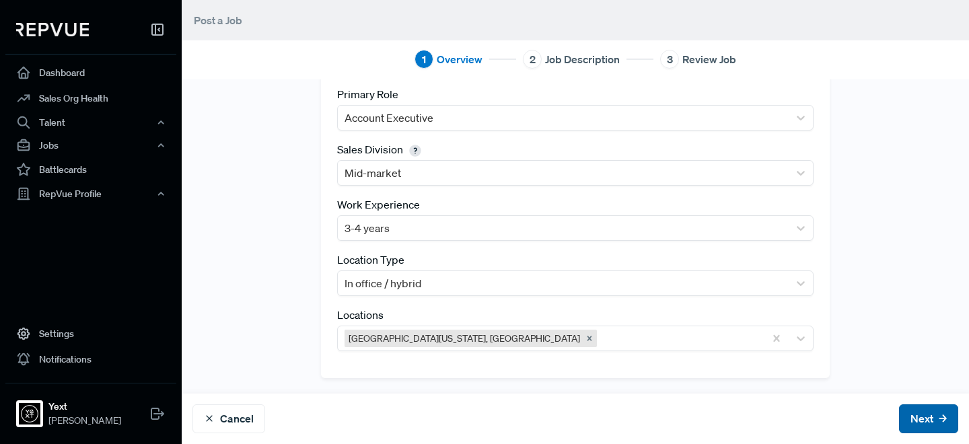
click at [921, 413] on button "Next" at bounding box center [928, 418] width 59 height 29
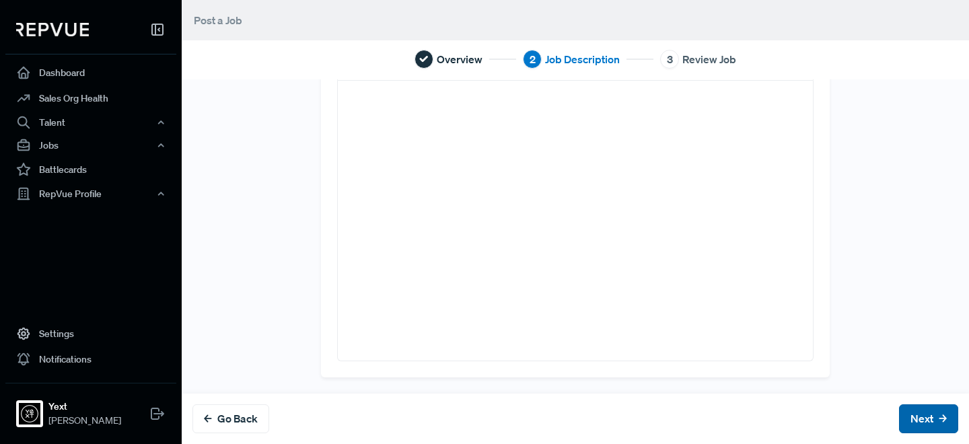
scroll to position [0, 0]
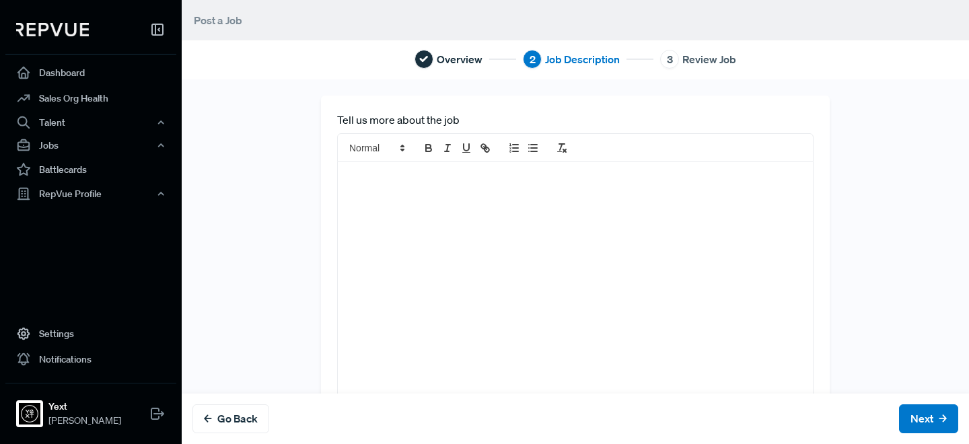
click at [646, 276] on div at bounding box center [575, 302] width 475 height 280
click at [502, 243] on div at bounding box center [575, 302] width 475 height 280
click at [400, 213] on div "To enrich screen reader interactions, please activate Accessibility in Grammarl…" at bounding box center [575, 302] width 475 height 280
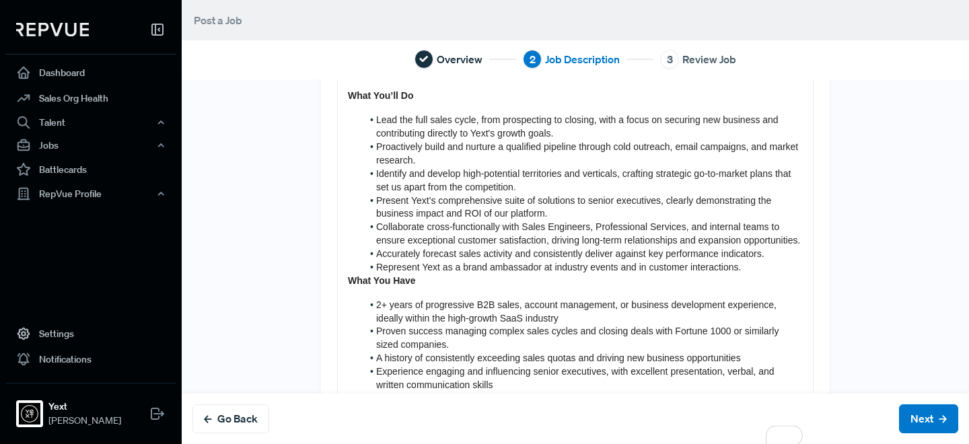
scroll to position [289, 0]
click at [346, 282] on div "Yext (NYSE: YEXT) is the leading brand visibility platform, built for a world w…" at bounding box center [575, 163] width 475 height 580
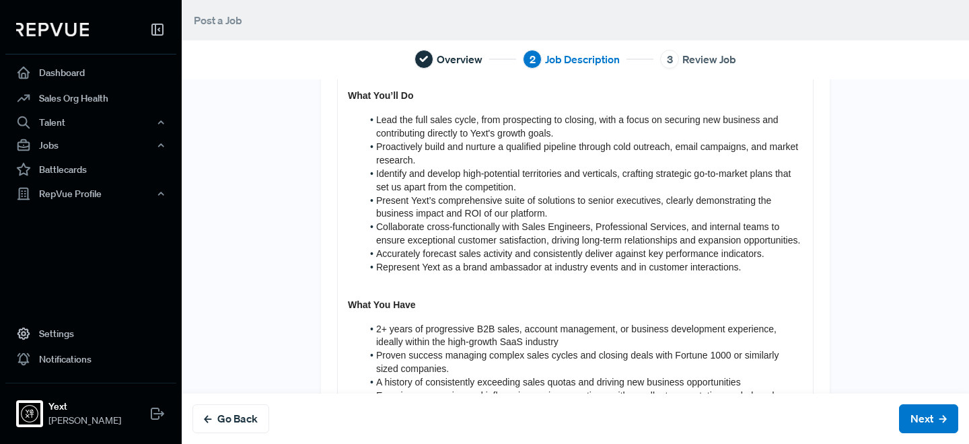
click at [388, 294] on div "Yext (NYSE: YEXT) is the leading brand visibility platform, built for a world w…" at bounding box center [575, 175] width 475 height 605
click at [379, 286] on p "To enrich screen reader interactions, please activate Accessibility in Grammarl…" at bounding box center [575, 280] width 455 height 13
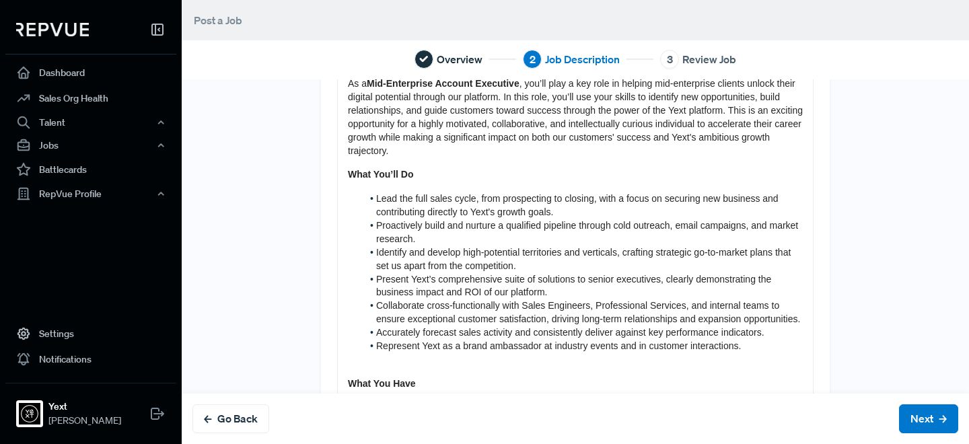
scroll to position [136, 0]
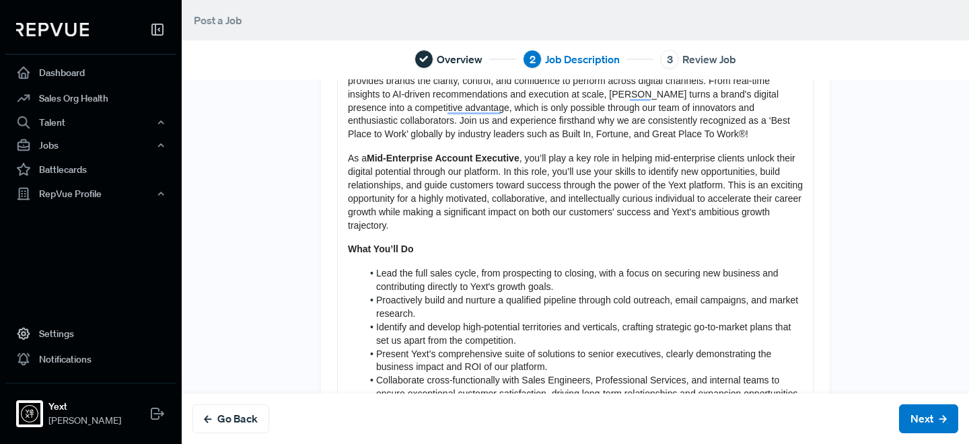
click at [351, 239] on div "Yext (NYSE: YEXT) is the leading brand visibility platform, built for a world w…" at bounding box center [575, 328] width 475 height 605
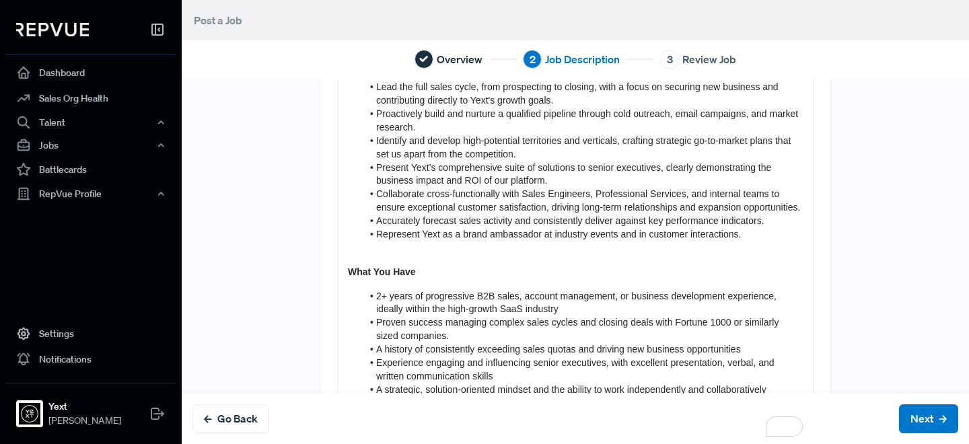
scroll to position [407, 0]
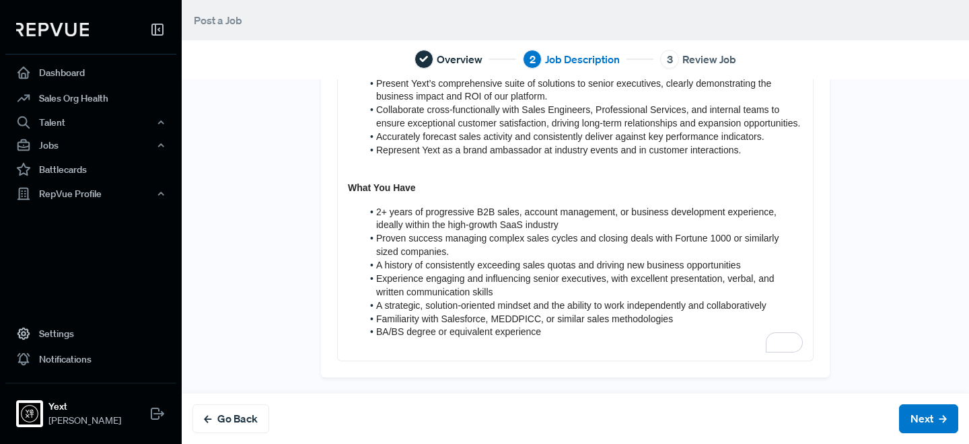
click at [523, 175] on div "Yext (NYSE: YEXT) is the leading brand visibility platform, built for a world w…" at bounding box center [575, 58] width 475 height 605
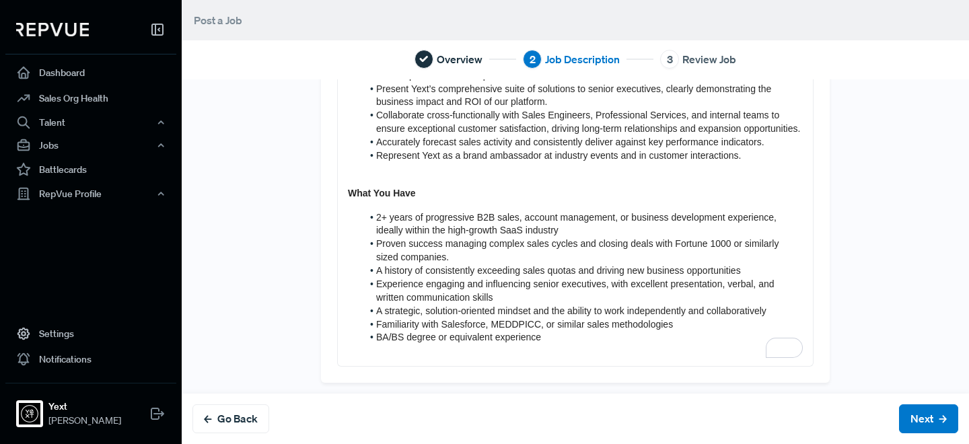
scroll to position [404, 0]
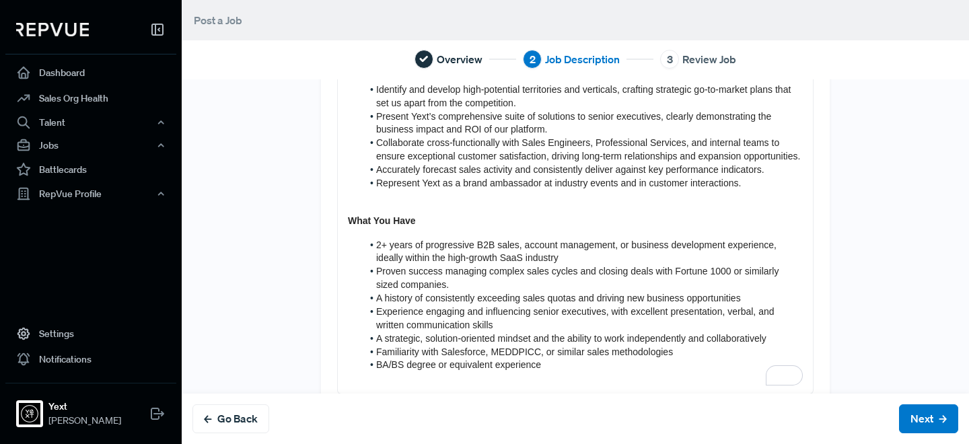
click at [576, 194] on p "To enrich screen reader interactions, please activate Accessibility in Grammarl…" at bounding box center [575, 196] width 455 height 13
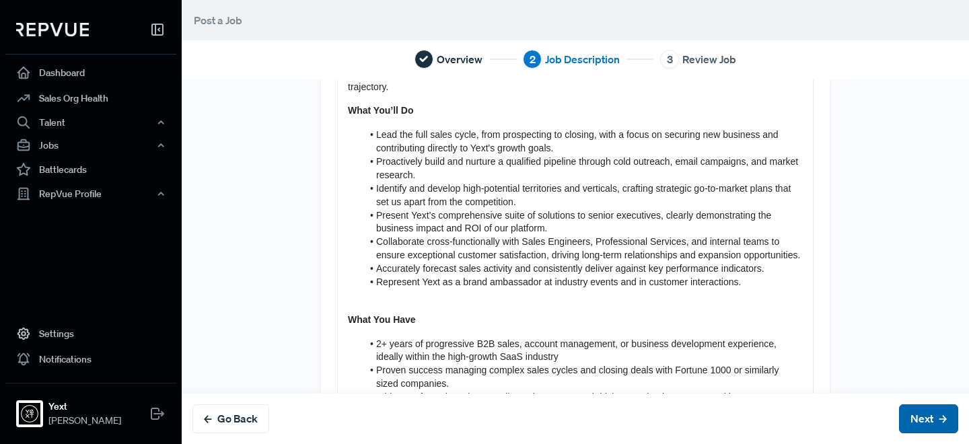
click at [931, 416] on button "Next" at bounding box center [928, 418] width 59 height 29
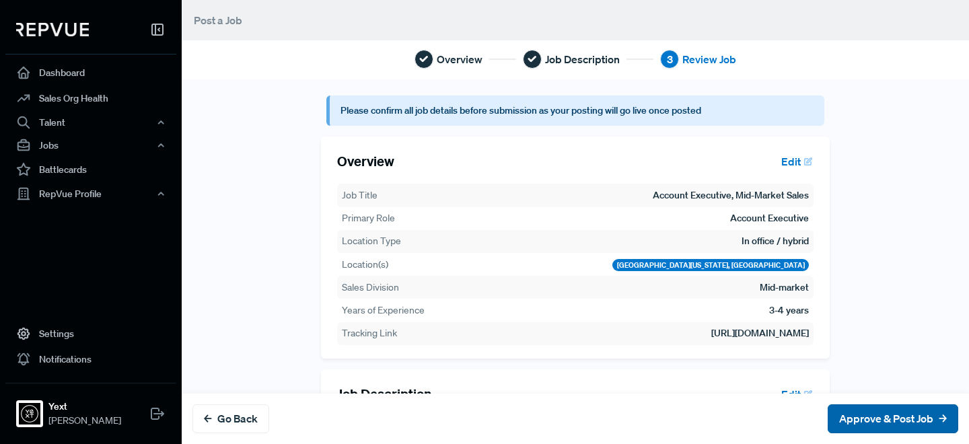
click at [931, 418] on button "Approve & Post Job" at bounding box center [892, 418] width 130 height 29
